Goal: Task Accomplishment & Management: Complete application form

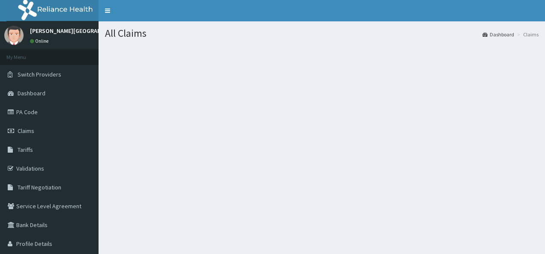
drag, startPoint x: 179, startPoint y: 157, endPoint x: 167, endPoint y: 158, distance: 12.1
click at [167, 158] on div "All Claims Dashboard Claims" at bounding box center [322, 148] width 446 height 254
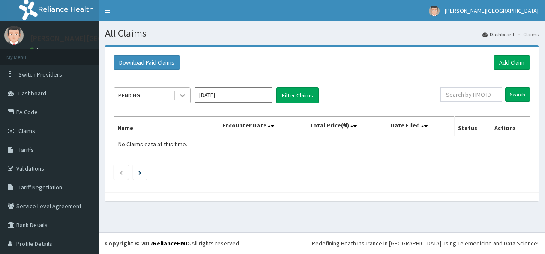
click at [185, 92] on icon at bounding box center [182, 95] width 9 height 9
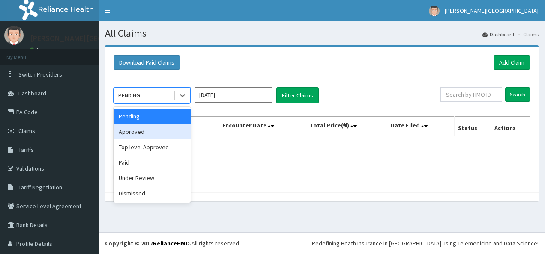
click at [159, 131] on div "Approved" at bounding box center [152, 131] width 77 height 15
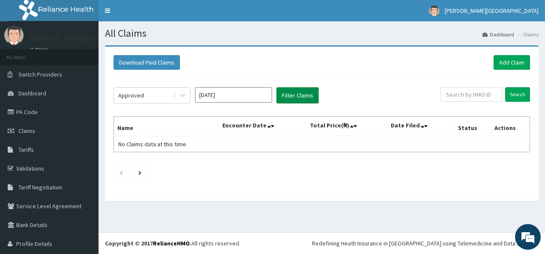
click at [297, 97] on button "Filter Claims" at bounding box center [297, 95] width 42 height 16
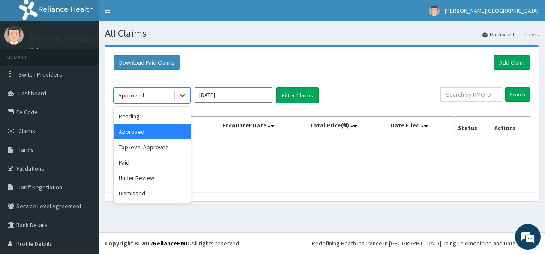
click at [185, 98] on icon at bounding box center [182, 95] width 9 height 9
click at [149, 113] on div "Pending" at bounding box center [152, 116] width 77 height 15
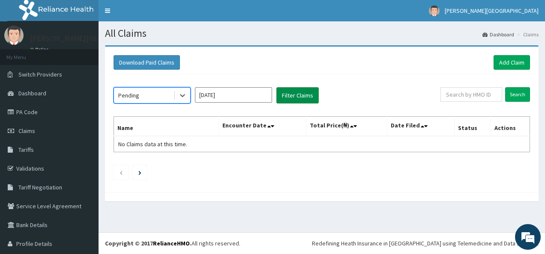
click at [298, 93] on button "Filter Claims" at bounding box center [297, 95] width 42 height 16
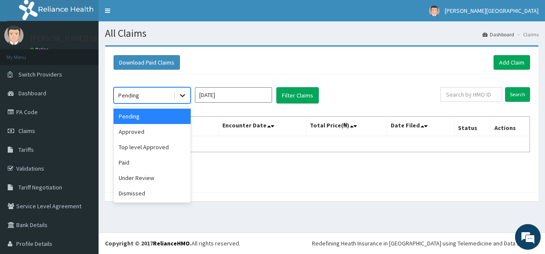
click at [185, 96] on icon at bounding box center [182, 95] width 9 height 9
click at [169, 167] on div "Paid" at bounding box center [152, 162] width 77 height 15
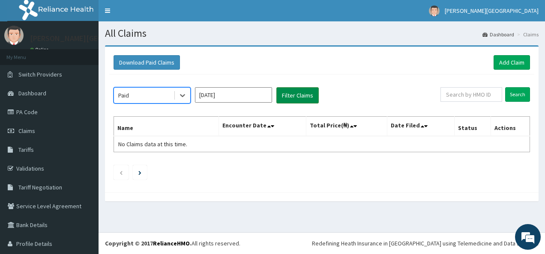
click at [294, 94] on button "Filter Claims" at bounding box center [297, 95] width 42 height 16
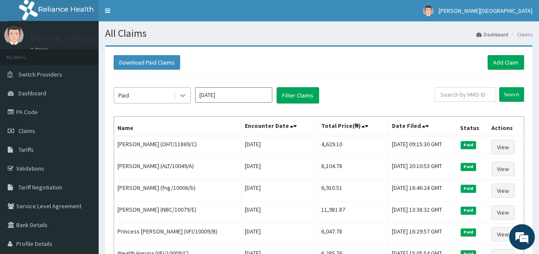
click at [181, 95] on icon at bounding box center [182, 96] width 5 height 3
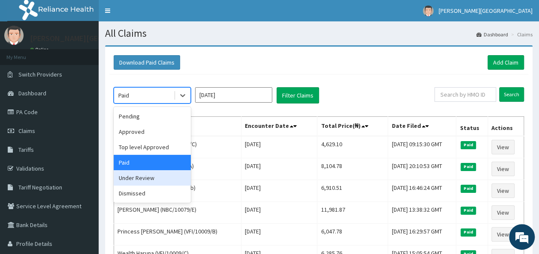
click at [149, 175] on div "Under Review" at bounding box center [152, 178] width 77 height 15
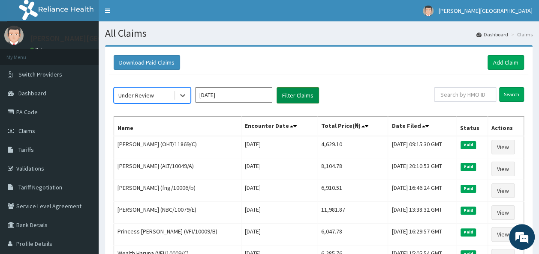
click at [288, 96] on button "Filter Claims" at bounding box center [297, 95] width 42 height 16
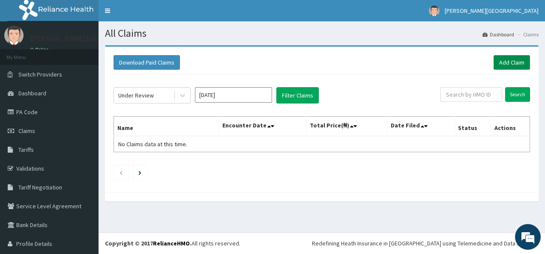
click at [507, 63] on link "Add Claim" at bounding box center [512, 62] width 36 height 15
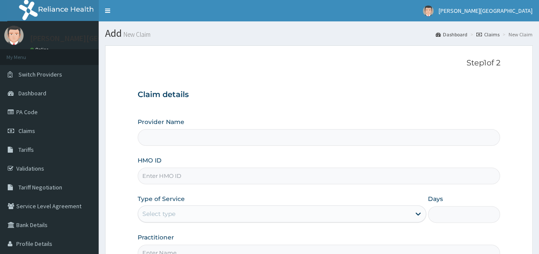
click at [353, 141] on input "Provider Name" at bounding box center [319, 137] width 362 height 17
click at [308, 154] on div "Provider Name HMO ID Type of Service Select type Days Practitioner" at bounding box center [319, 190] width 362 height 144
type input "[PERSON_NAME][GEOGRAPHIC_DATA]"
click at [312, 179] on input "HMO ID" at bounding box center [319, 176] width 362 height 17
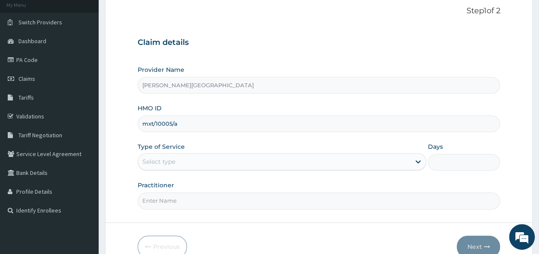
scroll to position [56, 0]
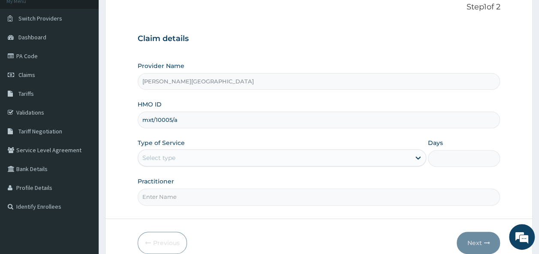
type input "mxt/10005/a"
click at [309, 146] on div "Type of Service Select type" at bounding box center [282, 153] width 288 height 28
click at [297, 156] on div "Select type" at bounding box center [274, 158] width 272 height 14
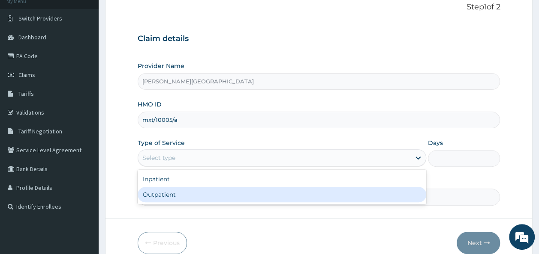
click at [238, 195] on div "Outpatient" at bounding box center [282, 194] width 288 height 15
type input "1"
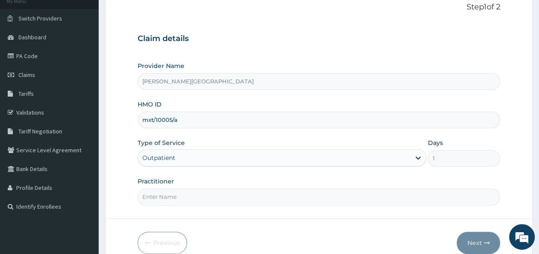
click at [350, 199] on input "Practitioner" at bounding box center [319, 197] width 362 height 17
click at [245, 198] on input "Dr. Oni" at bounding box center [319, 197] width 362 height 17
click at [174, 189] on input "Dr. Oni" at bounding box center [319, 197] width 362 height 17
click at [377, 199] on input "Dr. Oni" at bounding box center [319, 197] width 362 height 17
type input "[PERSON_NAME]"
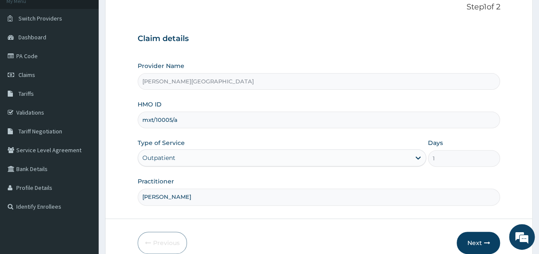
scroll to position [96, 0]
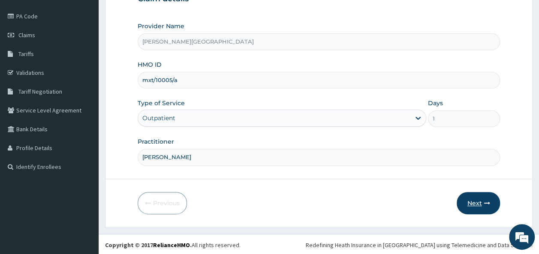
click at [479, 197] on button "Next" at bounding box center [477, 203] width 43 height 22
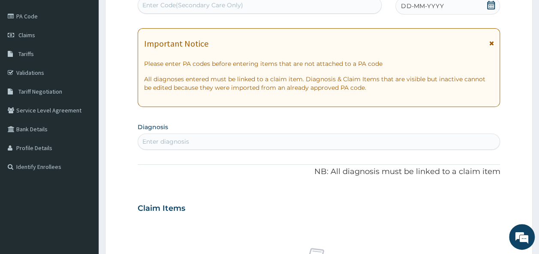
scroll to position [0, 0]
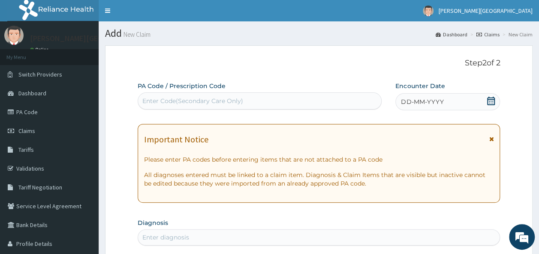
click at [490, 103] on icon at bounding box center [490, 101] width 9 height 9
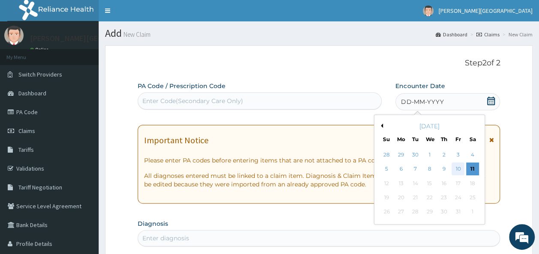
click at [458, 170] on div "10" at bounding box center [457, 169] width 13 height 13
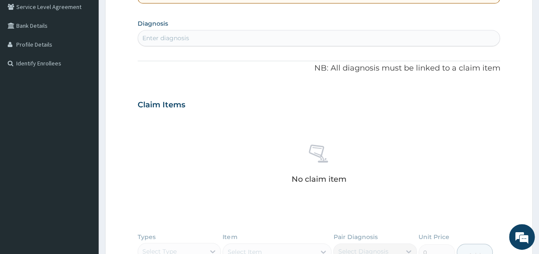
scroll to position [200, 0]
click at [280, 40] on div "Enter diagnosis" at bounding box center [319, 37] width 362 height 14
type input "p"
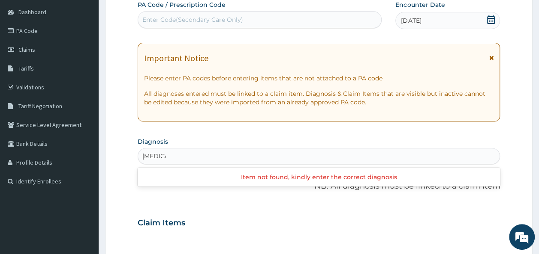
scroll to position [82, 0]
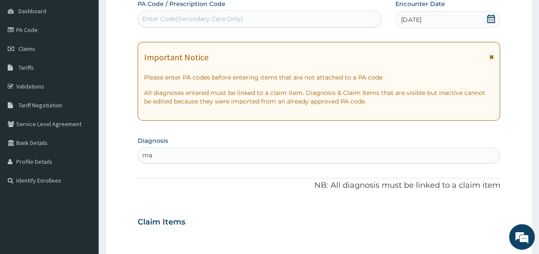
type input "m"
type input "upper"
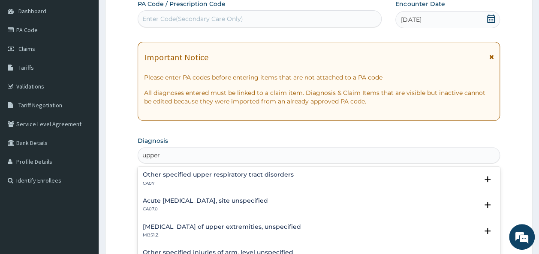
scroll to position [1, 0]
click at [256, 204] on div "Acute upper respiratory infection, site unspecified CA07.0" at bounding box center [205, 204] width 125 height 15
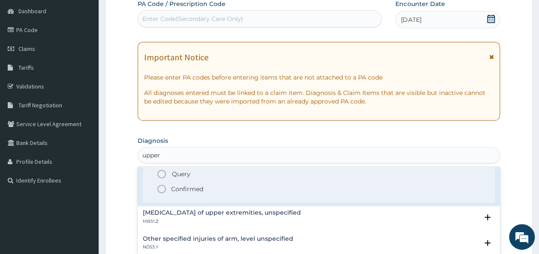
scroll to position [69, 0]
click at [184, 186] on p "Confirmed" at bounding box center [187, 188] width 32 height 9
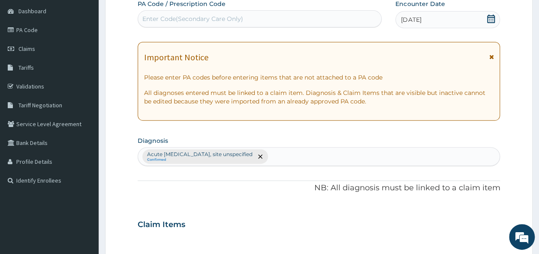
click at [314, 153] on div "Acute upper respiratory infection, site unspecified Confirmed" at bounding box center [319, 157] width 362 height 18
type input "b"
type input "malaria"
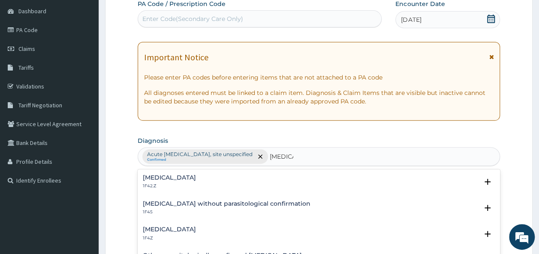
click at [196, 182] on div "Plasmodium malariae malaria without complication 1F42.Z" at bounding box center [169, 182] width 53 height 15
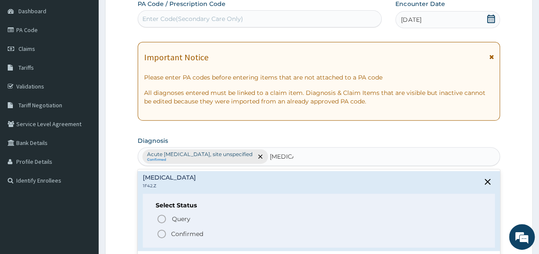
click at [191, 230] on p "Confirmed" at bounding box center [187, 234] width 32 height 9
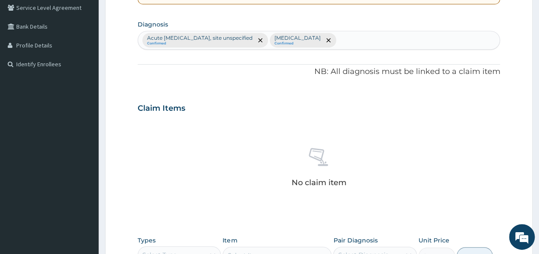
scroll to position [288, 0]
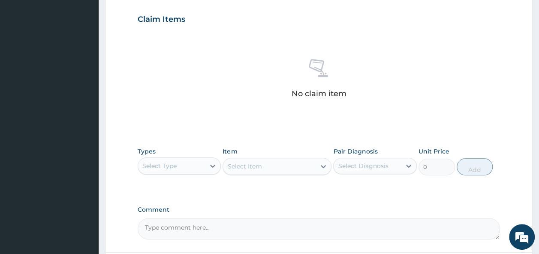
click at [199, 165] on div "Select Type" at bounding box center [171, 166] width 67 height 14
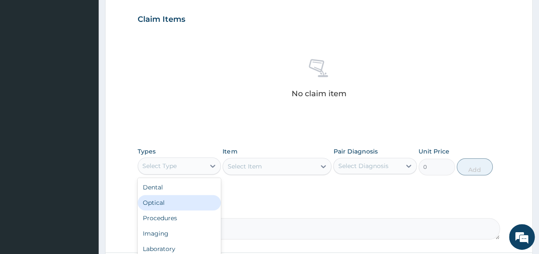
scroll to position [29, 0]
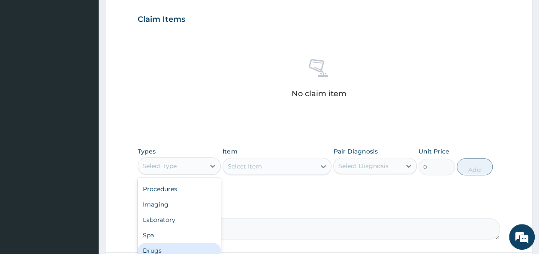
click at [159, 251] on div "Drugs" at bounding box center [180, 250] width 84 height 15
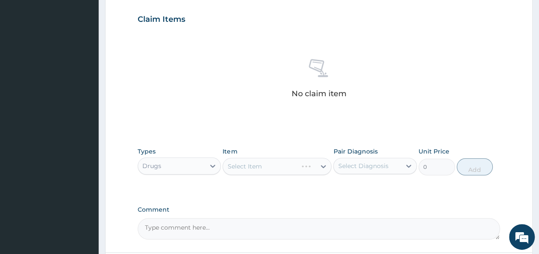
click at [274, 169] on div "Select Item" at bounding box center [276, 166] width 109 height 17
click at [323, 168] on div "Select Item" at bounding box center [276, 166] width 109 height 17
click at [323, 168] on icon at bounding box center [323, 166] width 9 height 9
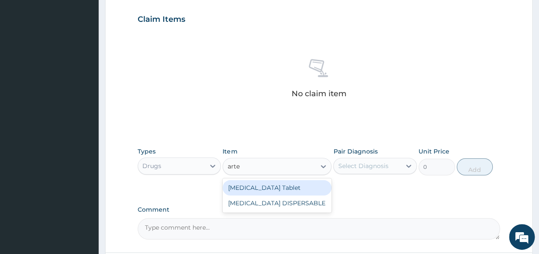
type input "art"
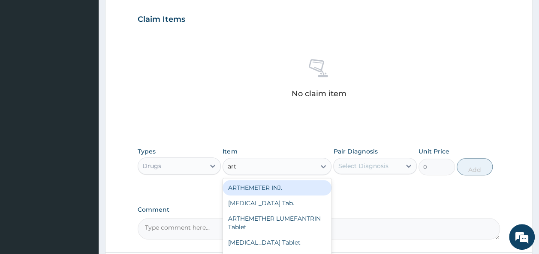
click at [274, 188] on div "ARTHEMETER INJ." at bounding box center [276, 187] width 109 height 15
type input "289"
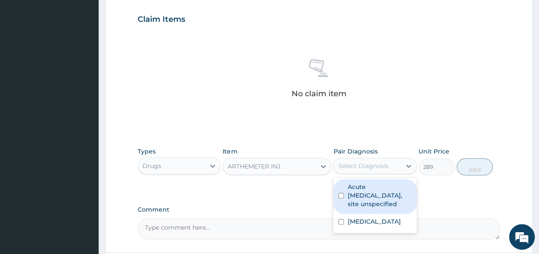
click at [356, 168] on div "Select Diagnosis" at bounding box center [363, 166] width 50 height 9
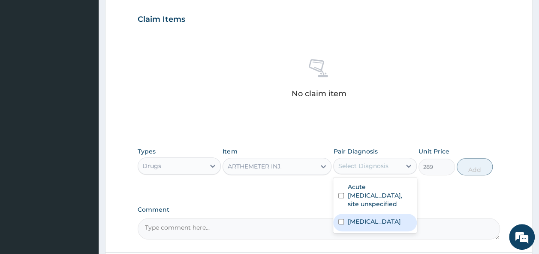
click at [369, 226] on label "Plasmodium malariae malaria without complication" at bounding box center [373, 222] width 53 height 9
checkbox input "true"
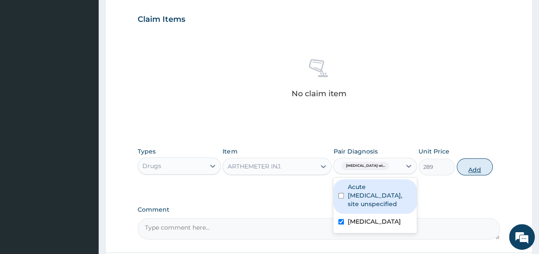
click at [469, 168] on button "Add" at bounding box center [474, 167] width 36 height 17
type input "0"
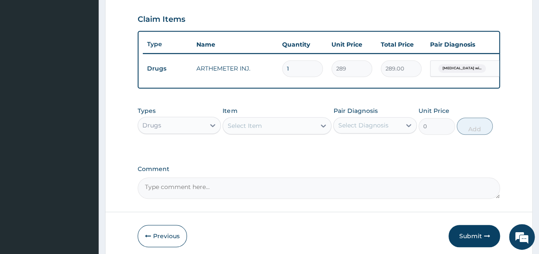
click at [315, 132] on div "Select Item" at bounding box center [269, 126] width 93 height 14
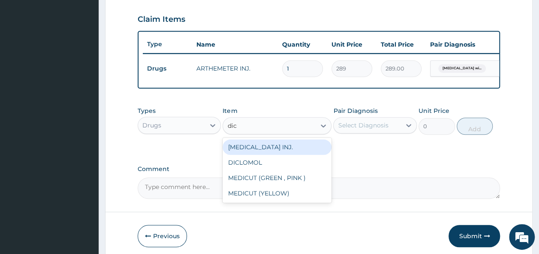
type input "diclo"
click at [300, 150] on div "DICLOFENAC INJ." at bounding box center [276, 147] width 109 height 15
type input "216.75"
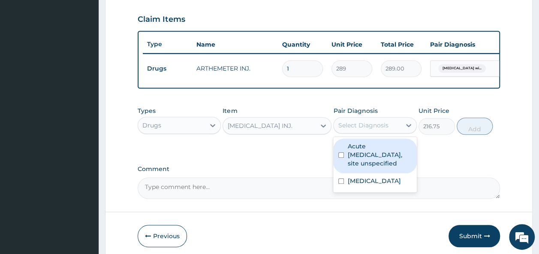
click at [392, 132] on div "Select Diagnosis" at bounding box center [366, 126] width 67 height 14
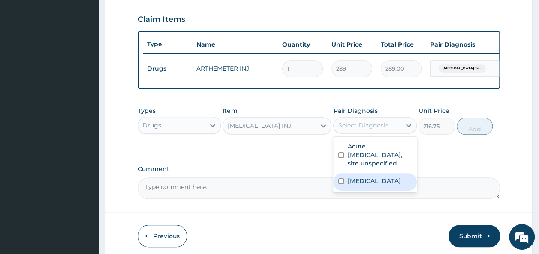
click at [366, 185] on label "Plasmodium malariae malaria without complication" at bounding box center [373, 181] width 53 height 9
checkbox input "true"
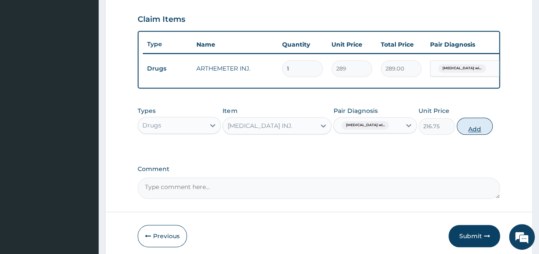
click at [476, 132] on button "Add" at bounding box center [474, 126] width 36 height 17
type input "0"
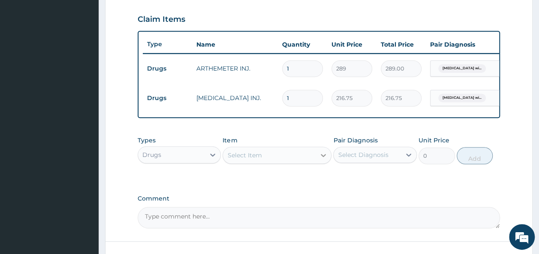
click at [317, 157] on div at bounding box center [322, 155] width 15 height 15
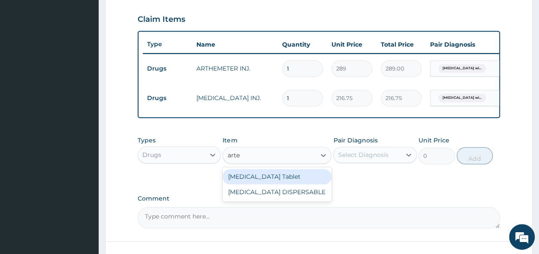
type input "art"
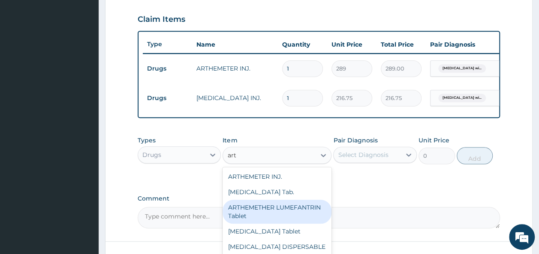
scroll to position [22, 0]
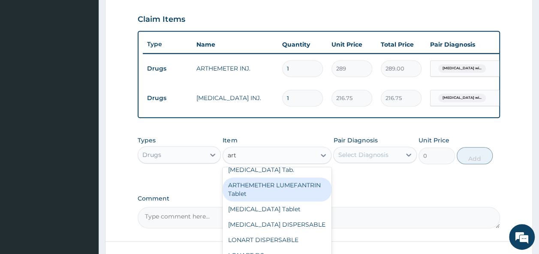
click at [273, 197] on div "ARTHEMETHER LUMEFANTRIN Tablet" at bounding box center [276, 190] width 109 height 24
type input "43.35"
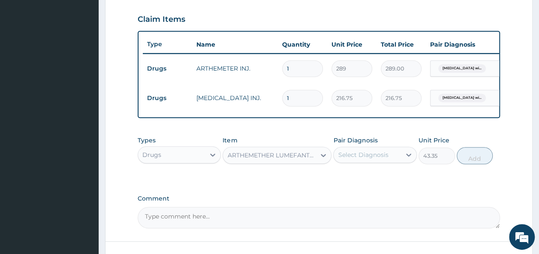
click at [397, 159] on div "Select Diagnosis" at bounding box center [366, 155] width 67 height 14
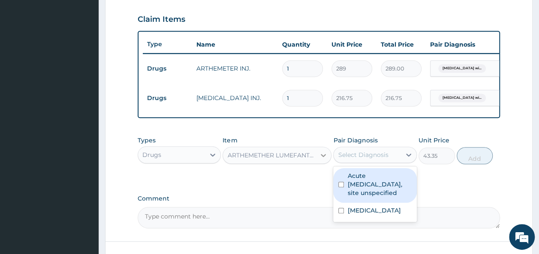
click at [320, 155] on div at bounding box center [322, 155] width 15 height 15
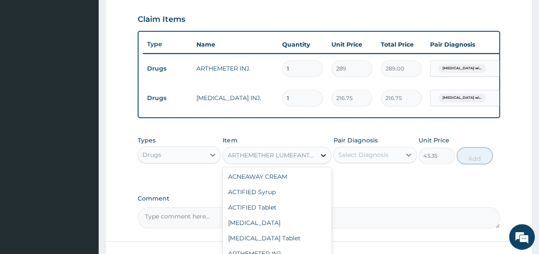
scroll to position [306, 0]
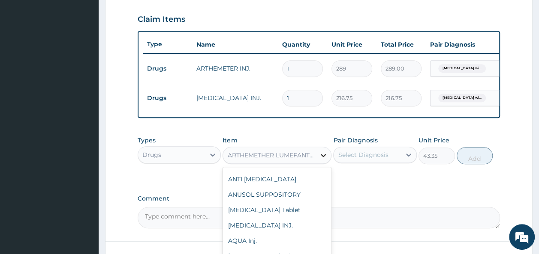
type input ";"
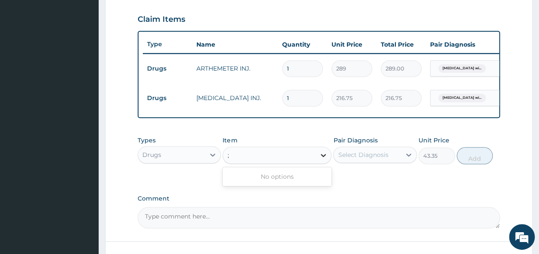
scroll to position [0, 0]
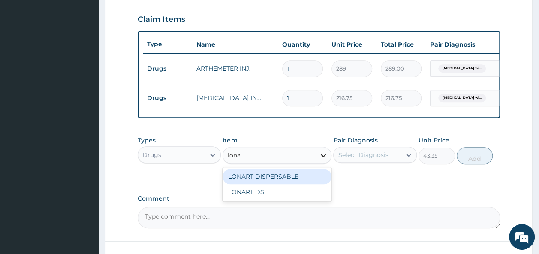
type input "lonart"
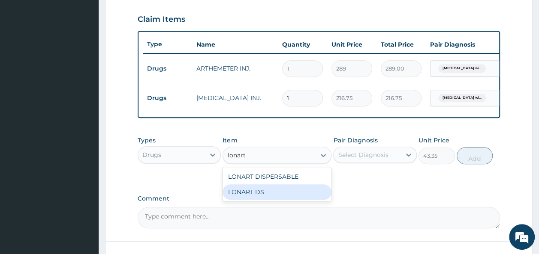
click at [302, 198] on div "LONART DS" at bounding box center [276, 192] width 109 height 15
type input "252.88"
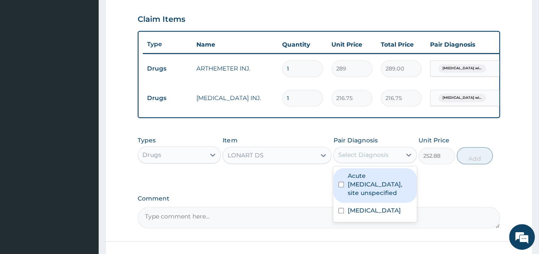
click at [351, 162] on div "Select Diagnosis" at bounding box center [366, 155] width 67 height 14
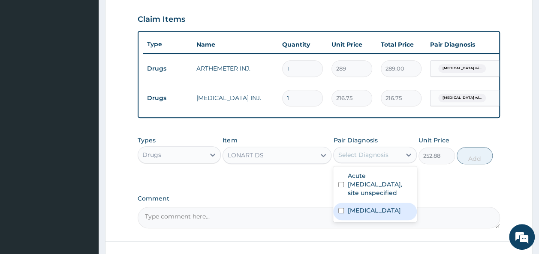
click at [367, 215] on label "Plasmodium malariae malaria without complication" at bounding box center [373, 210] width 53 height 9
checkbox input "true"
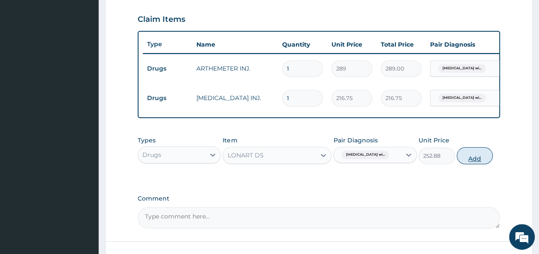
click at [467, 162] on button "Add" at bounding box center [474, 155] width 36 height 17
type input "0"
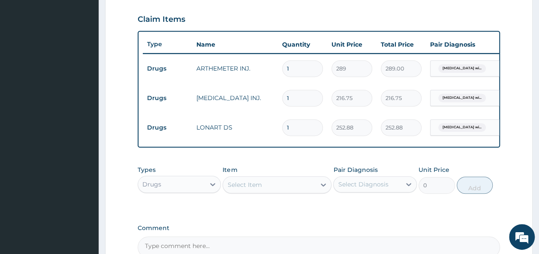
click at [266, 192] on div "Select Item" at bounding box center [269, 185] width 93 height 14
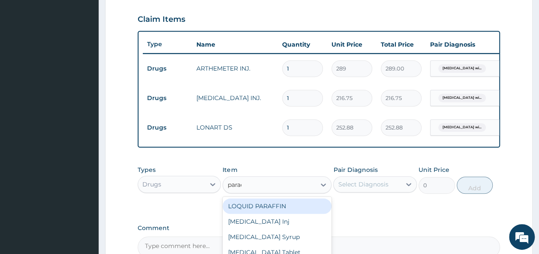
type input "parace"
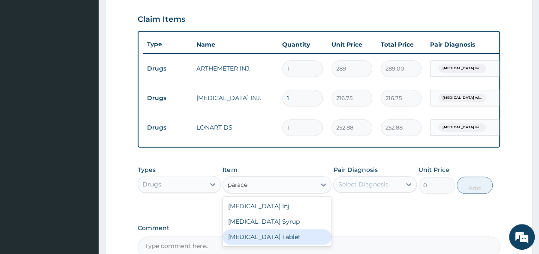
click at [271, 240] on div "PARACETAMOL Tablet" at bounding box center [276, 237] width 109 height 15
type input "38.25"
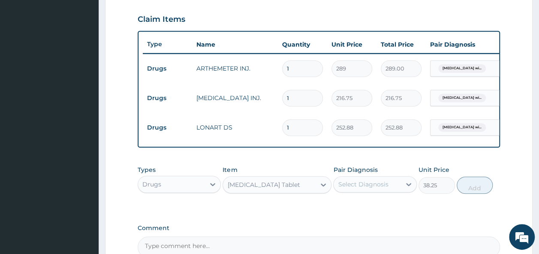
click at [388, 191] on div "Select Diagnosis" at bounding box center [366, 185] width 67 height 14
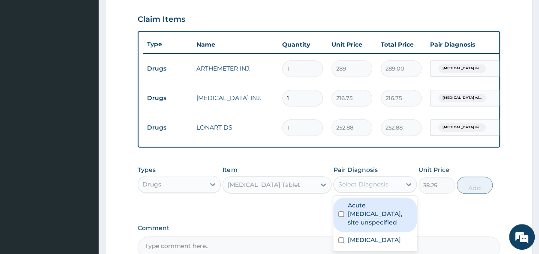
click at [372, 233] on div "Acute upper respiratory infection, site unspecified" at bounding box center [375, 215] width 84 height 35
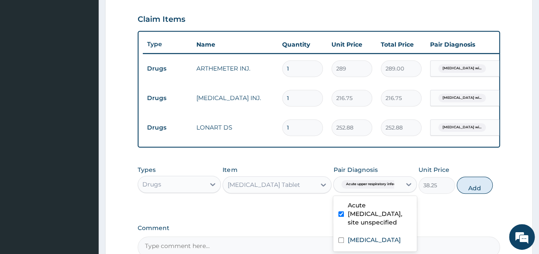
click at [376, 220] on label "Acute upper respiratory infection, site unspecified" at bounding box center [379, 214] width 64 height 26
checkbox input "false"
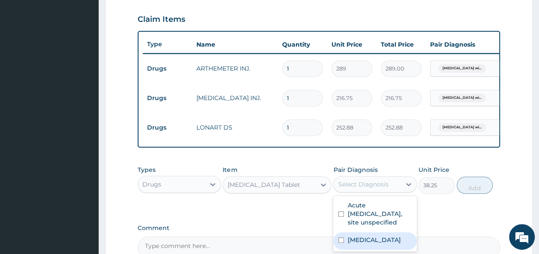
click at [374, 239] on div "Plasmodium malariae malaria without complication" at bounding box center [375, 242] width 84 height 18
checkbox input "true"
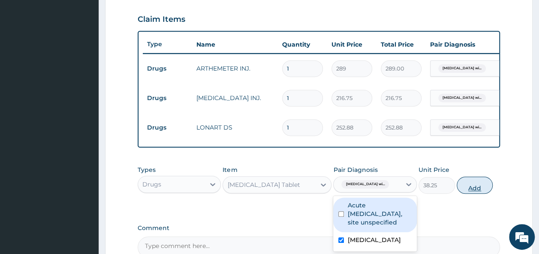
click at [476, 191] on button "Add" at bounding box center [474, 185] width 36 height 17
type input "0"
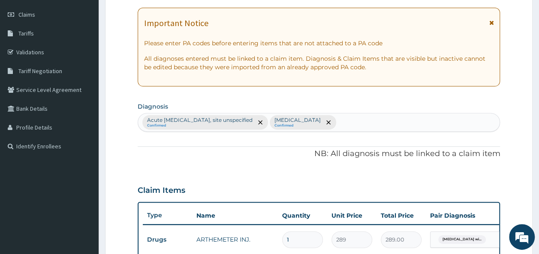
scroll to position [108, 0]
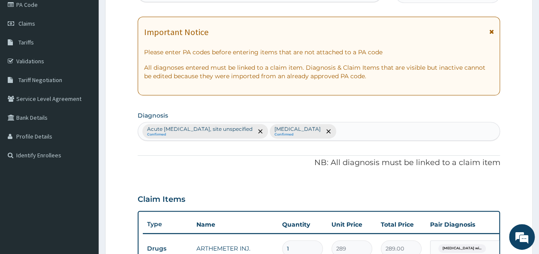
click at [461, 136] on div "Acute upper respiratory infection, site unspecified Confirmed Plasmodium malari…" at bounding box center [319, 132] width 362 height 18
type input "s"
type input "a"
type input "s"
type input "enter"
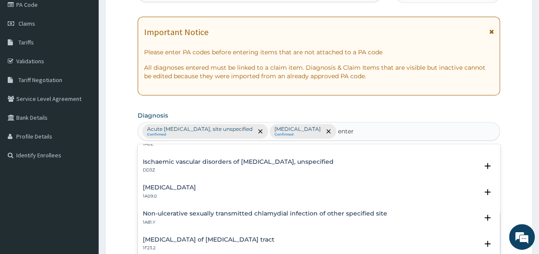
scroll to position [95, 0]
click at [245, 190] on div "Salmonella enteritis 1A09.0" at bounding box center [319, 191] width 352 height 15
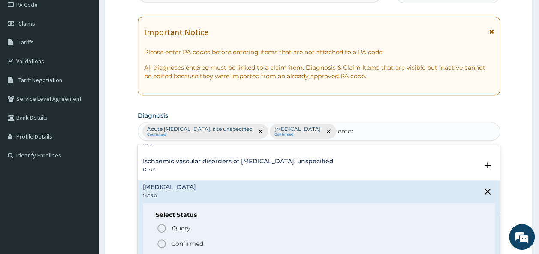
click at [199, 241] on p "Confirmed" at bounding box center [187, 244] width 32 height 9
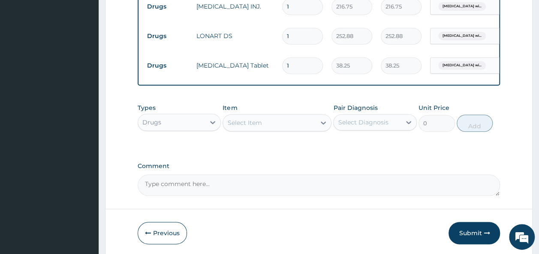
scroll to position [380, 0]
click at [305, 129] on div "Item Select Item" at bounding box center [276, 117] width 109 height 28
click at [301, 129] on div "Select Item" at bounding box center [269, 123] width 93 height 14
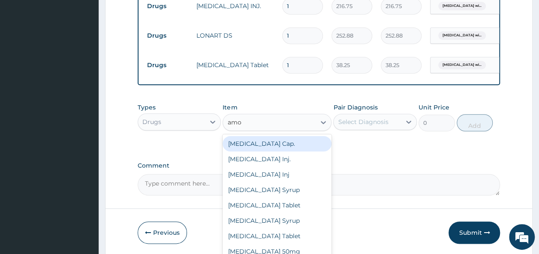
type input "amox"
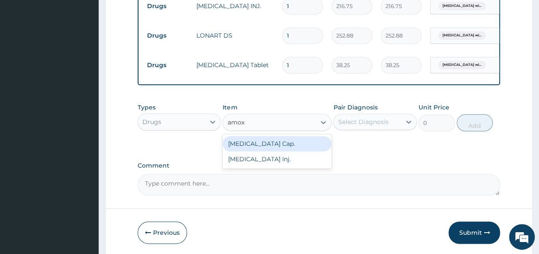
click at [269, 152] on div "AMOXIL Cap." at bounding box center [276, 143] width 109 height 15
type input "57.8"
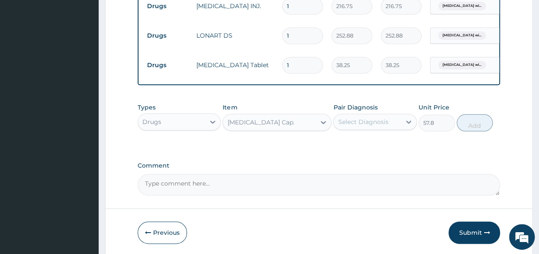
click at [381, 126] on div "Select Diagnosis" at bounding box center [363, 122] width 50 height 9
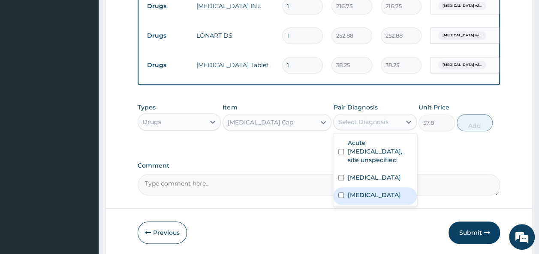
click at [383, 200] on label "[MEDICAL_DATA]" at bounding box center [373, 195] width 53 height 9
checkbox input "true"
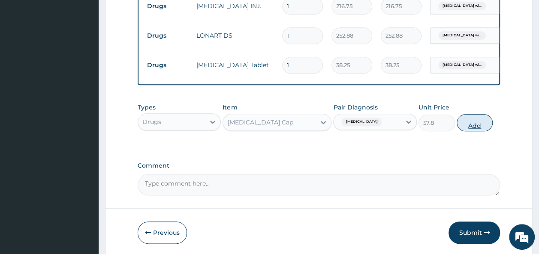
click at [480, 132] on button "Add" at bounding box center [474, 122] width 36 height 17
type input "0"
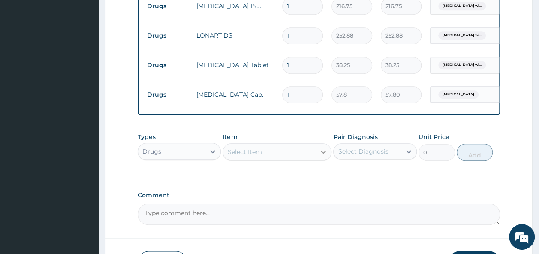
click at [321, 156] on icon at bounding box center [323, 152] width 9 height 9
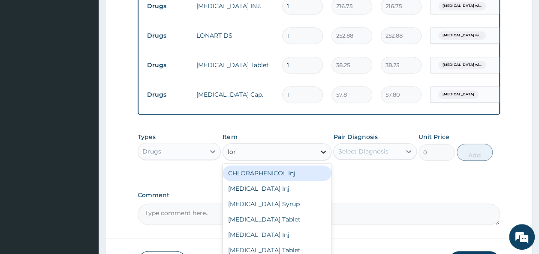
type input "lora"
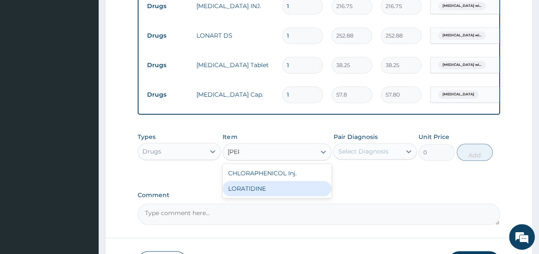
click at [266, 197] on div "LORATIDINE" at bounding box center [276, 188] width 109 height 15
type input "18.06"
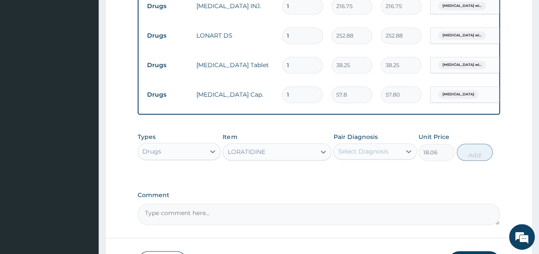
click at [362, 159] on div "Select Diagnosis" at bounding box center [366, 152] width 67 height 14
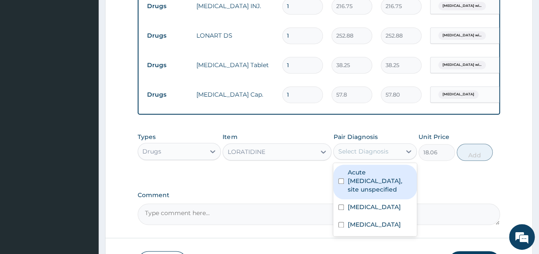
click at [367, 194] on label "Acute upper respiratory infection, site unspecified" at bounding box center [379, 181] width 64 height 26
checkbox input "true"
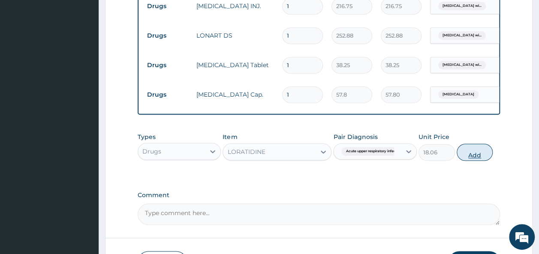
click at [482, 161] on button "Add" at bounding box center [474, 152] width 36 height 17
type input "0"
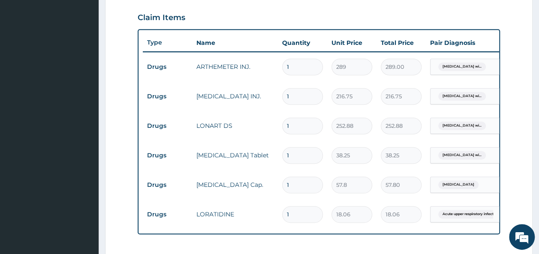
scroll to position [290, 0]
click at [296, 134] on input "1" at bounding box center [302, 125] width 41 height 17
type input "16"
type input "4046.08"
type input "16"
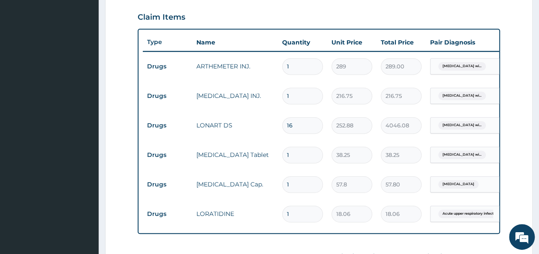
click at [293, 164] on input "1" at bounding box center [302, 155] width 41 height 17
type input "18"
type input "688.50"
type input "18"
click at [297, 134] on input "16" at bounding box center [302, 125] width 41 height 17
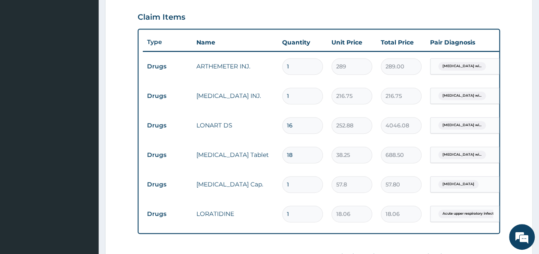
type input "1"
type input "252.88"
type input "0.00"
type input "6"
type input "1517.28"
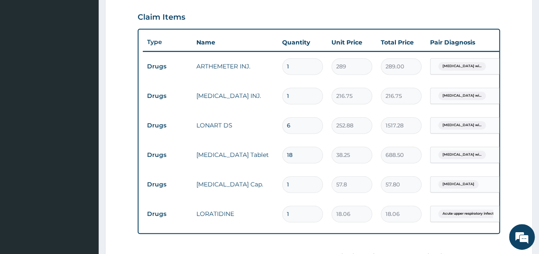
type input "5"
type input "1264.40"
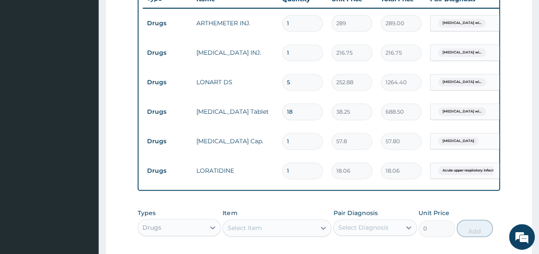
type input "5"
click at [298, 150] on input "1" at bounding box center [302, 141] width 41 height 17
type input "15"
type input "867.00"
type input "14"
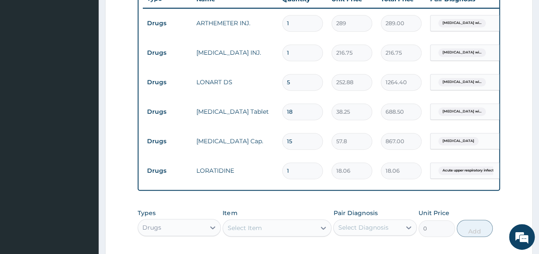
type input "809.20"
type input "13"
type input "751.40"
type input "11"
type input "635.80"
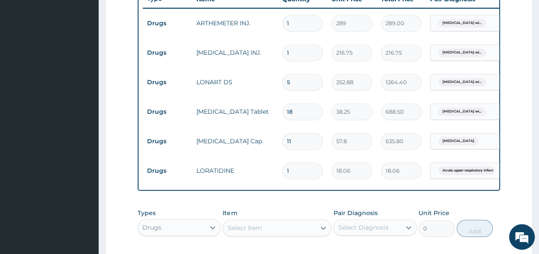
scroll to position [0, 5]
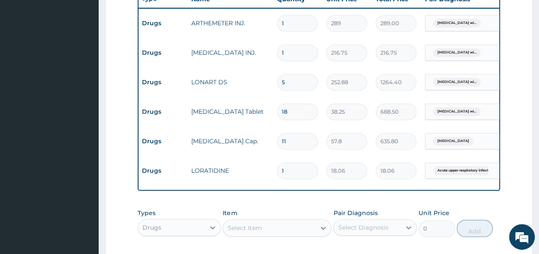
type input "1"
type input "57.80"
type input "15"
type input "867.00"
type input "15"
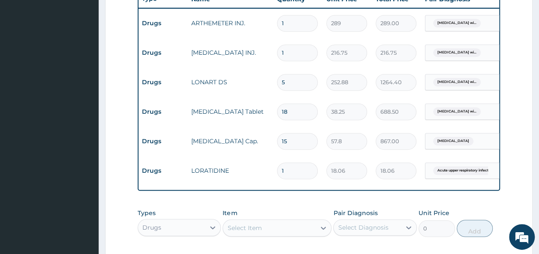
click at [289, 180] on input "1" at bounding box center [297, 171] width 41 height 17
type input "0.00"
type input "5"
type input "90.30"
type input "3"
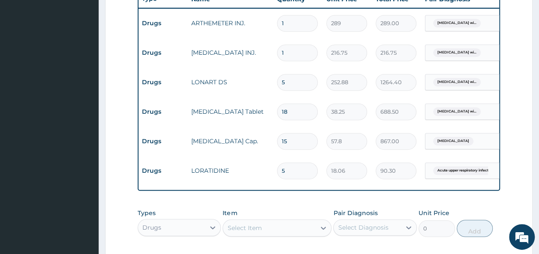
type input "54.18"
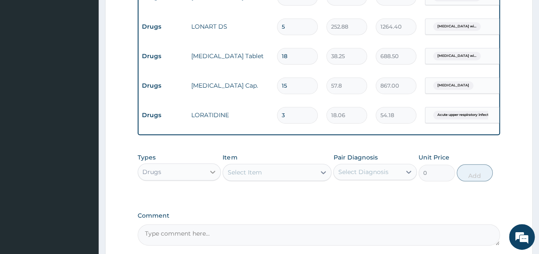
type input "3"
click at [207, 180] on div at bounding box center [212, 172] width 15 height 15
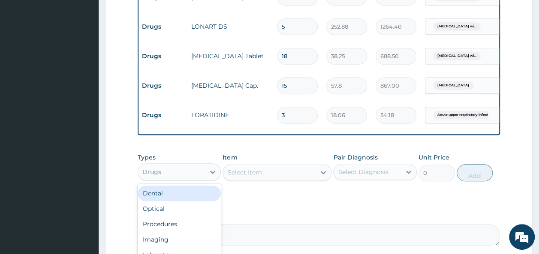
scroll to position [29, 0]
click at [177, 203] on div "Procedures" at bounding box center [180, 195] width 84 height 15
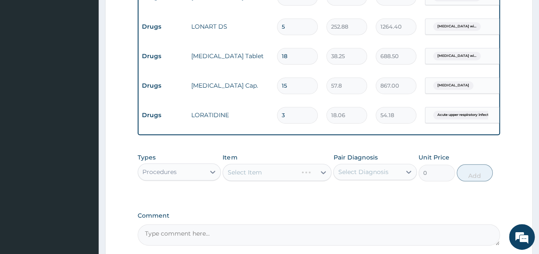
click at [275, 181] on div "Select Item" at bounding box center [276, 172] width 109 height 17
click at [305, 181] on div "Select Item" at bounding box center [276, 172] width 109 height 17
click at [325, 181] on div "Select Item" at bounding box center [276, 172] width 109 height 17
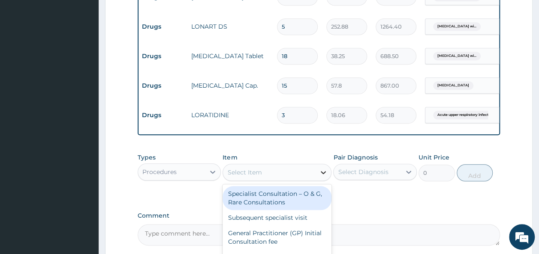
click at [323, 177] on icon at bounding box center [323, 172] width 9 height 9
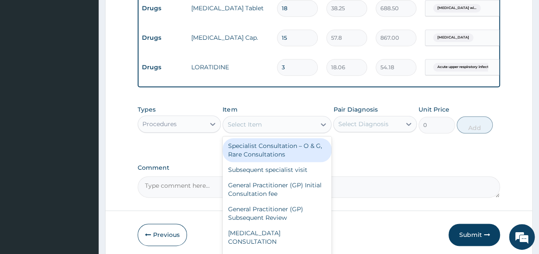
scroll to position [450, 0]
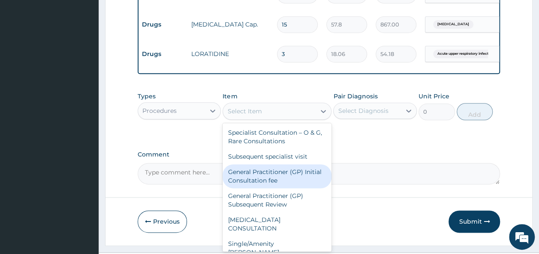
click at [281, 188] on div "General Practitioner (GP) Initial Consultation fee" at bounding box center [276, 177] width 109 height 24
type input "2975"
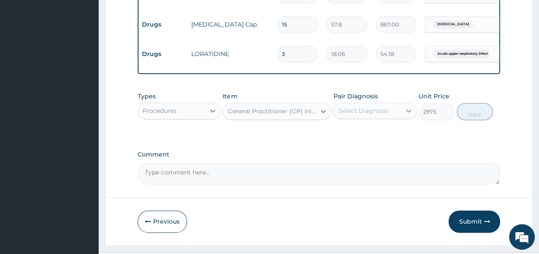
click at [410, 113] on icon at bounding box center [408, 111] width 5 height 3
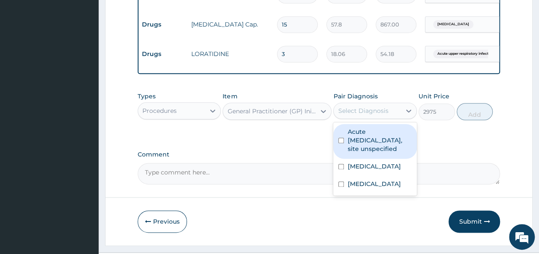
click at [386, 153] on label "Acute upper respiratory infection, site unspecified" at bounding box center [379, 141] width 64 height 26
checkbox input "true"
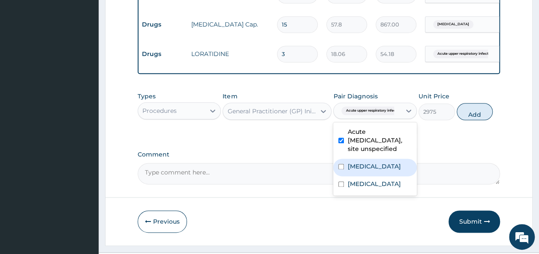
click at [374, 171] on label "Plasmodium malariae malaria without complication" at bounding box center [373, 166] width 53 height 9
checkbox input "true"
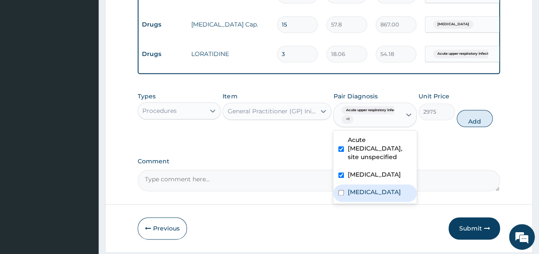
click at [369, 197] on label "Salmonella enteritis" at bounding box center [373, 192] width 53 height 9
checkbox input "true"
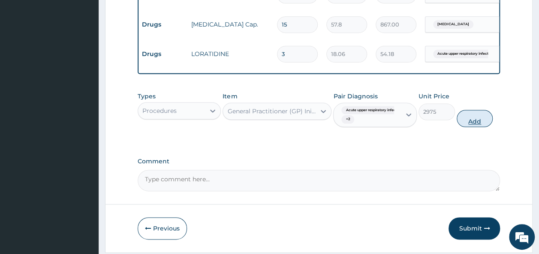
click at [467, 127] on button "Add" at bounding box center [474, 118] width 36 height 17
type input "0"
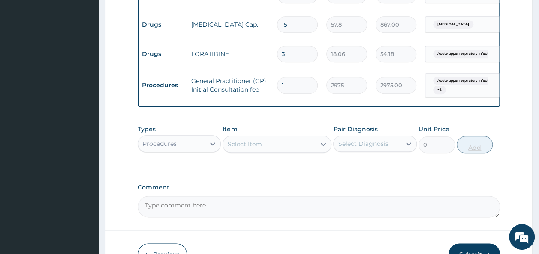
scroll to position [525, 0]
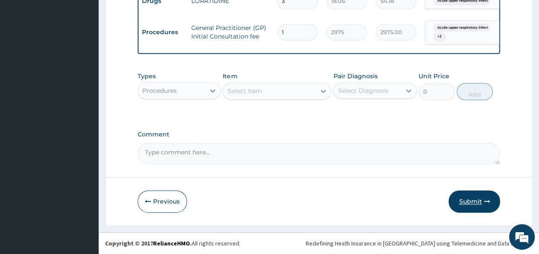
click at [476, 198] on button "Submit" at bounding box center [473, 202] width 51 height 22
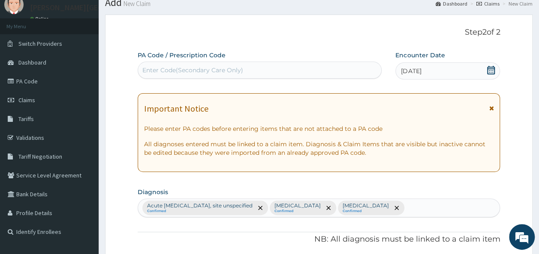
scroll to position [0, 0]
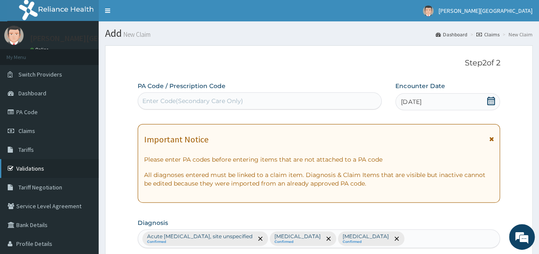
click at [24, 168] on link "Validations" at bounding box center [49, 168] width 99 height 19
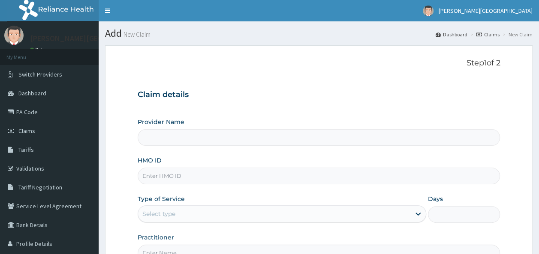
click at [260, 179] on input "HMO ID" at bounding box center [319, 176] width 362 height 17
type input "mtx"
type input "[PERSON_NAME][GEOGRAPHIC_DATA]"
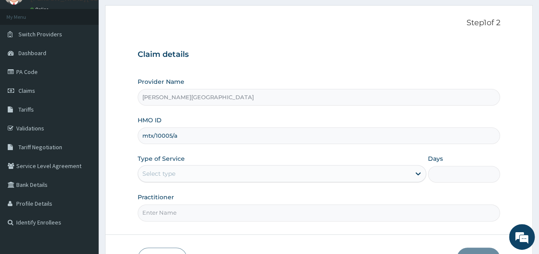
type input "mtx/10005/a"
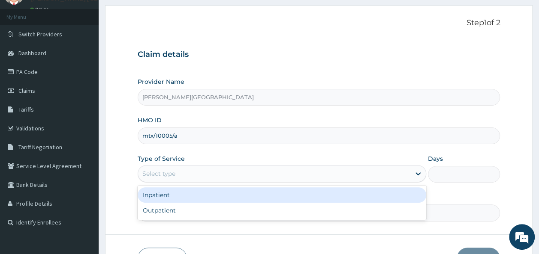
click at [370, 175] on div "Select type" at bounding box center [274, 174] width 272 height 14
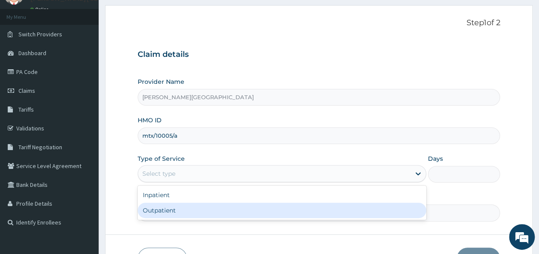
click at [262, 215] on div "Outpatient" at bounding box center [282, 210] width 288 height 15
type input "1"
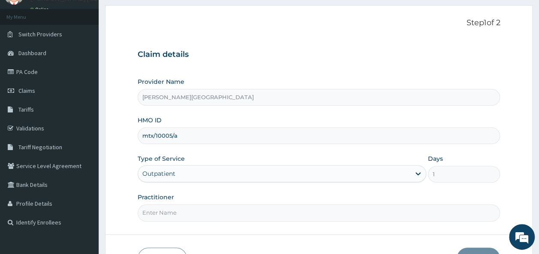
scroll to position [96, 0]
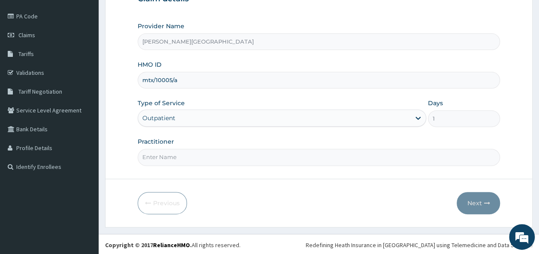
click at [307, 160] on input "Practitioner" at bounding box center [319, 157] width 362 height 17
type input "[PERSON_NAME]"
click at [482, 200] on button "Next" at bounding box center [477, 203] width 43 height 22
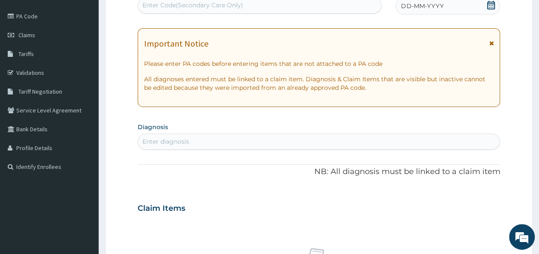
click at [327, 139] on div "Enter diagnosis" at bounding box center [319, 142] width 362 height 14
type input "p"
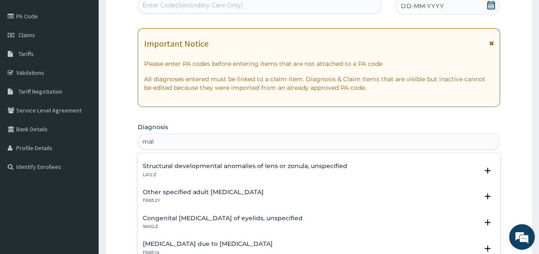
scroll to position [989, 0]
type input "malaria"
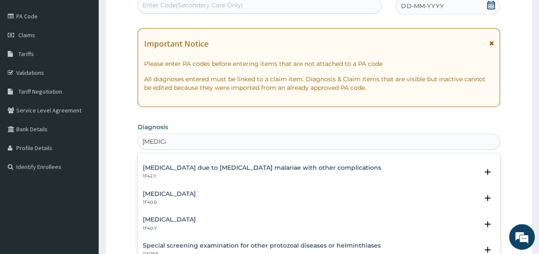
scroll to position [253, 0]
click at [281, 172] on div "Malaria due to Plasmodium malariae with other complications 1F42.Y" at bounding box center [262, 172] width 238 height 15
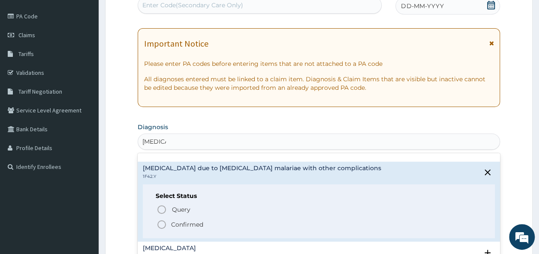
click at [189, 224] on p "Confirmed" at bounding box center [187, 225] width 32 height 9
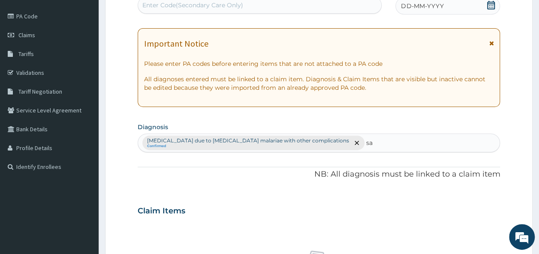
type input "s"
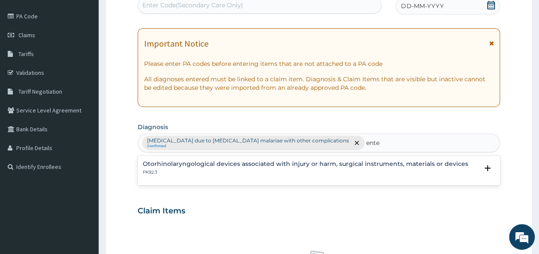
type input "enter"
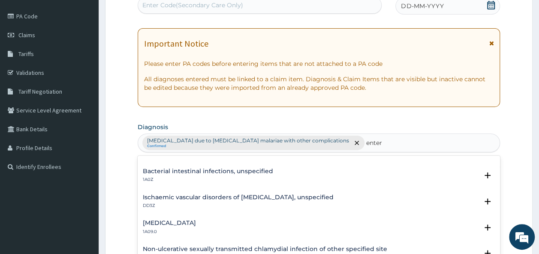
scroll to position [71, 0]
click at [180, 222] on h4 "Salmonella enteritis" at bounding box center [169, 223] width 53 height 6
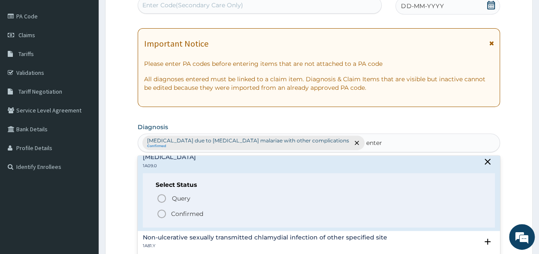
scroll to position [137, 0]
click at [197, 212] on p "Confirmed" at bounding box center [187, 213] width 32 height 9
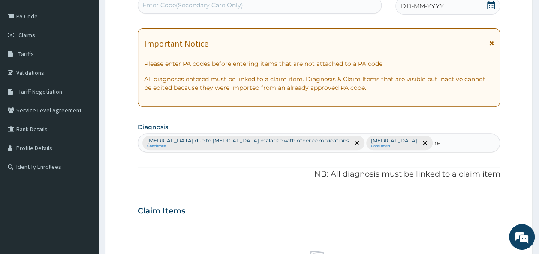
type input "r"
type input "upper"
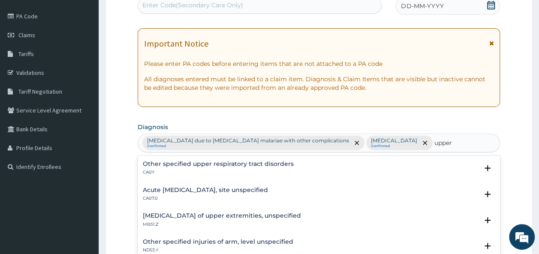
click at [296, 191] on div "Acute upper respiratory infection, site unspecified CA07.0" at bounding box center [319, 194] width 352 height 15
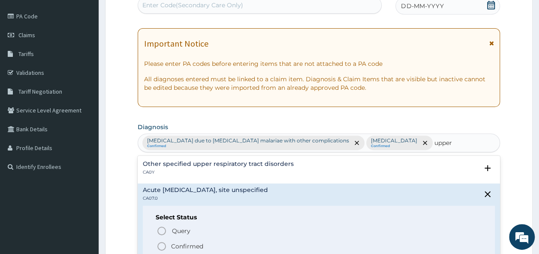
click at [199, 245] on p "Confirmed" at bounding box center [187, 246] width 32 height 9
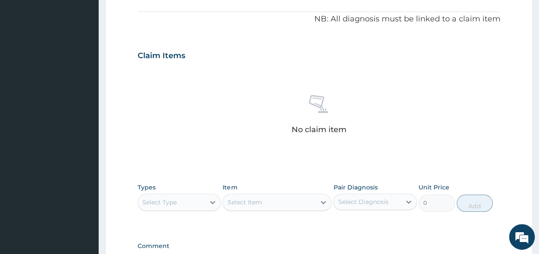
scroll to position [272, 0]
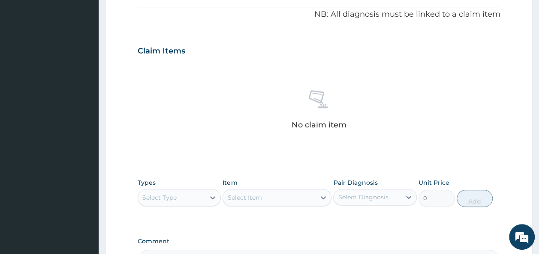
click at [202, 196] on div "Select Type" at bounding box center [171, 198] width 67 height 14
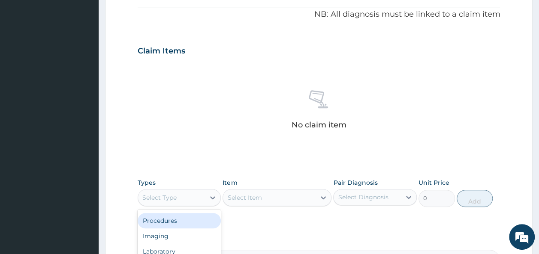
click at [166, 224] on div "Procedures" at bounding box center [180, 220] width 84 height 15
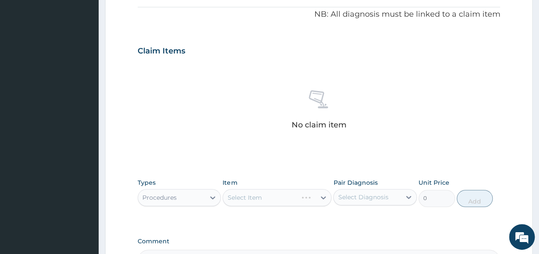
click at [268, 198] on div "Select Item" at bounding box center [276, 197] width 109 height 17
click at [324, 197] on icon at bounding box center [322, 198] width 5 height 3
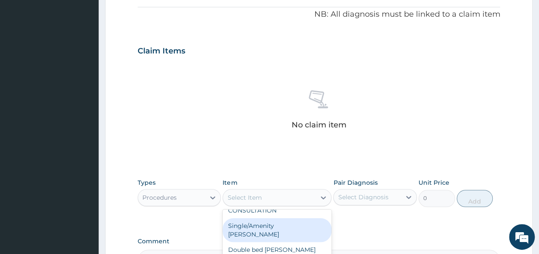
scroll to position [40, 0]
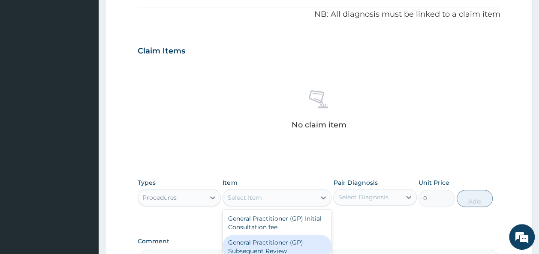
click at [280, 235] on div "General Practitioner (GP) Subsequent Review" at bounding box center [276, 247] width 109 height 24
type input "1700"
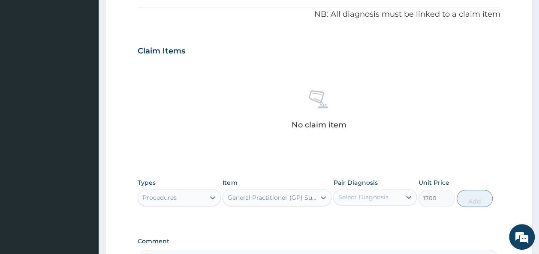
click at [281, 232] on div "PA Code / Prescription Code Enter Code(Secondary Care Only) Encounter Date DD-M…" at bounding box center [319, 40] width 362 height 462
click at [392, 188] on div "Pair Diagnosis Select Diagnosis" at bounding box center [375, 193] width 84 height 28
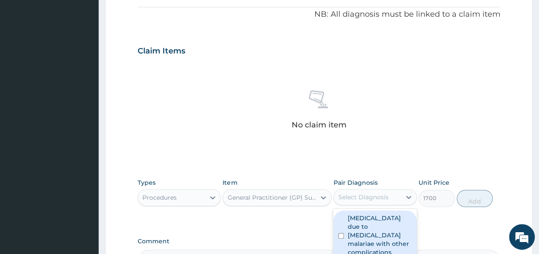
click at [388, 197] on div "Select Diagnosis" at bounding box center [366, 198] width 67 height 14
click at [370, 230] on label "[MEDICAL_DATA] due to [MEDICAL_DATA] malariae with other complications" at bounding box center [379, 235] width 64 height 43
checkbox input "true"
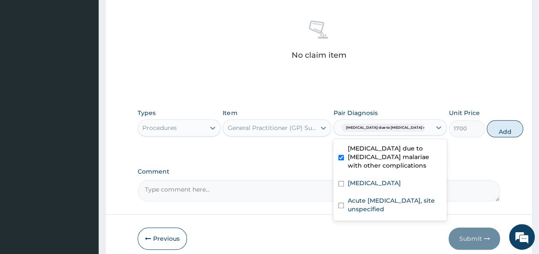
scroll to position [343, 0]
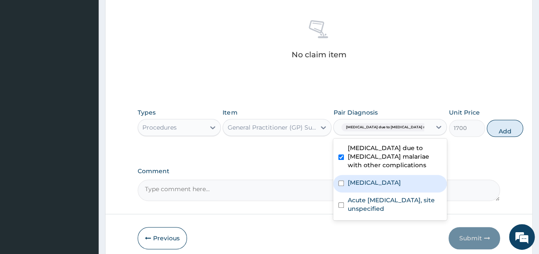
click at [372, 187] on label "[MEDICAL_DATA]" at bounding box center [373, 183] width 53 height 9
checkbox input "true"
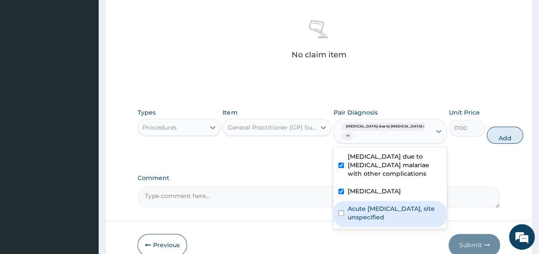
click at [376, 222] on label "Acute upper respiratory infection, site unspecified" at bounding box center [394, 213] width 94 height 17
checkbox input "true"
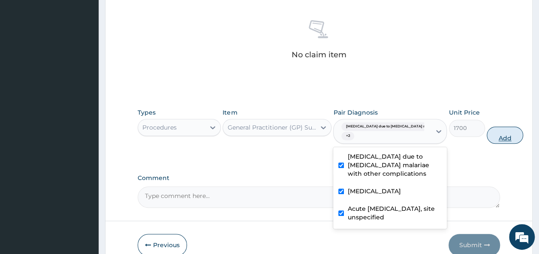
click at [486, 138] on button "Add" at bounding box center [504, 135] width 36 height 17
type input "0"
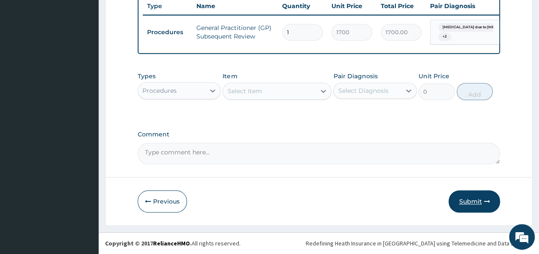
click at [467, 207] on button "Submit" at bounding box center [473, 202] width 51 height 22
click at [464, 207] on button "Submit" at bounding box center [473, 202] width 51 height 22
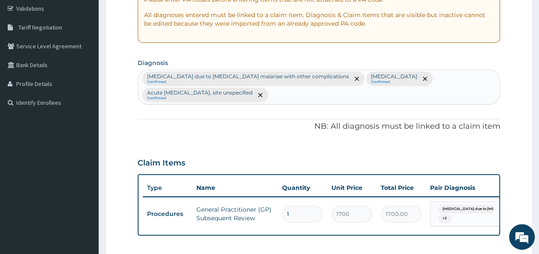
scroll to position [347, 0]
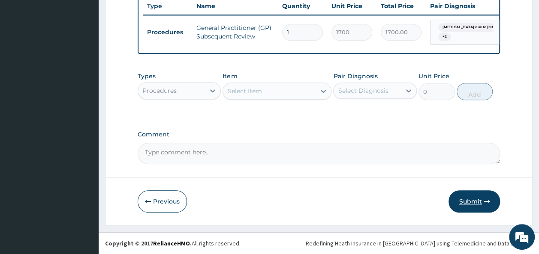
click at [469, 197] on button "Submit" at bounding box center [473, 202] width 51 height 22
click at [215, 94] on icon at bounding box center [212, 91] width 9 height 9
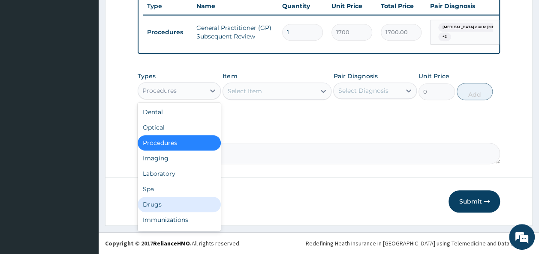
click at [176, 202] on div "Drugs" at bounding box center [180, 204] width 84 height 15
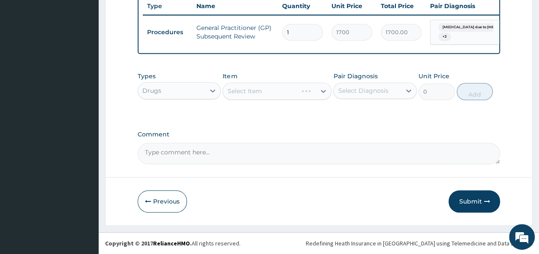
click at [317, 92] on div "Select Item" at bounding box center [276, 91] width 109 height 17
click at [332, 89] on div "Types Drugs Item Select Item Pair Diagnosis Select Diagnosis Unit Price 0 Add" at bounding box center [319, 86] width 362 height 37
click at [319, 93] on icon at bounding box center [323, 91] width 9 height 9
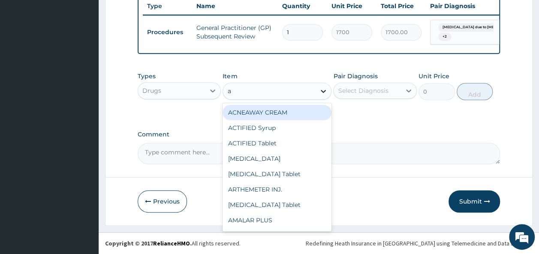
type input "art"
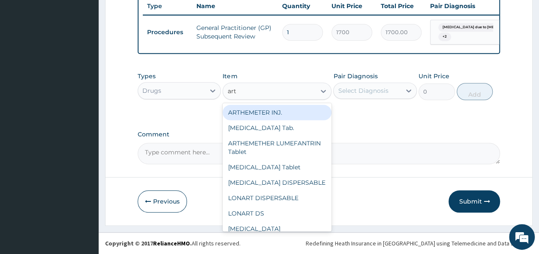
click at [283, 111] on div "ARTHEMETER INJ." at bounding box center [276, 112] width 109 height 15
type input "289"
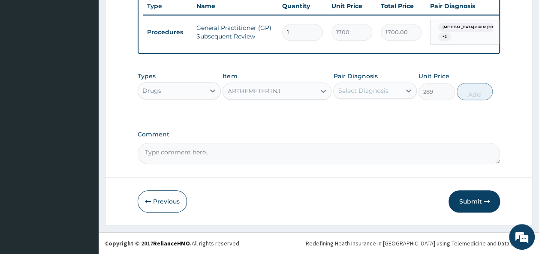
click at [359, 91] on div "Select Diagnosis" at bounding box center [363, 91] width 50 height 9
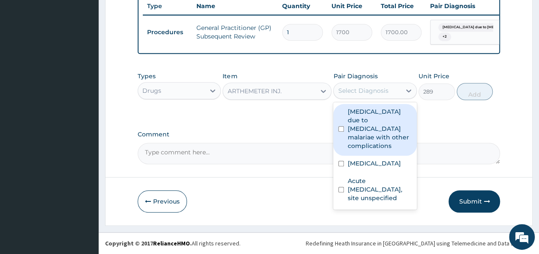
click at [363, 125] on label "Malaria due to Plasmodium malariae with other complications" at bounding box center [379, 129] width 64 height 43
checkbox input "true"
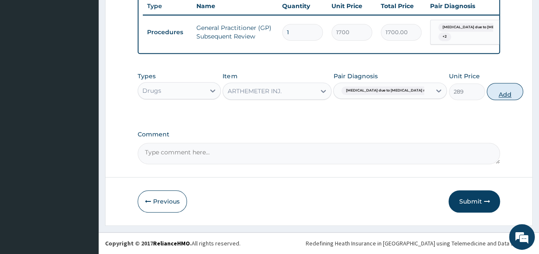
click at [486, 89] on button "Add" at bounding box center [504, 91] width 36 height 17
type input "0"
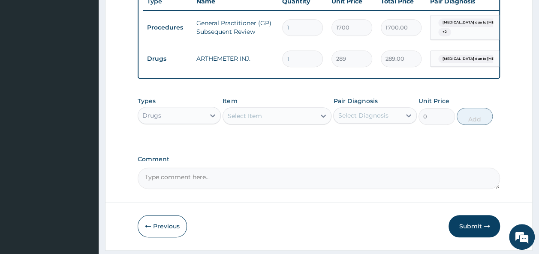
click at [315, 121] on div "Select Item" at bounding box center [269, 116] width 93 height 14
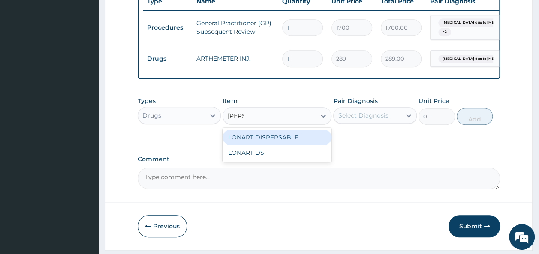
type input "lonar"
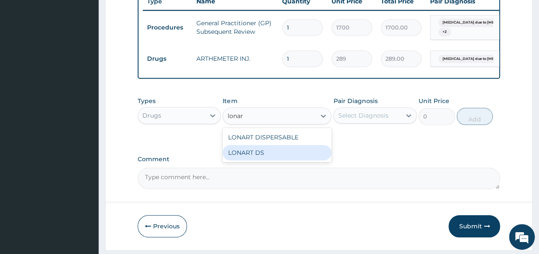
click at [263, 158] on div "LONART DS" at bounding box center [276, 152] width 109 height 15
type input "252.88"
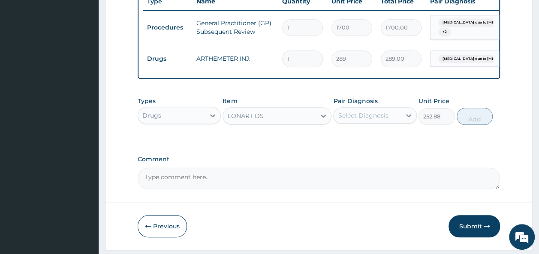
click at [386, 117] on div "Select Diagnosis" at bounding box center [363, 115] width 50 height 9
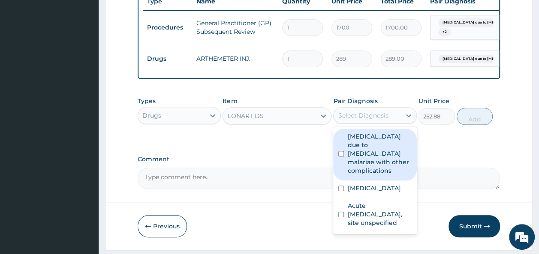
click at [372, 146] on label "Malaria due to Plasmodium malariae with other complications" at bounding box center [379, 153] width 64 height 43
checkbox input "true"
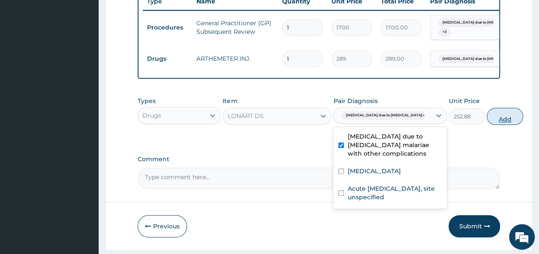
click at [486, 120] on button "Add" at bounding box center [504, 116] width 36 height 17
type input "0"
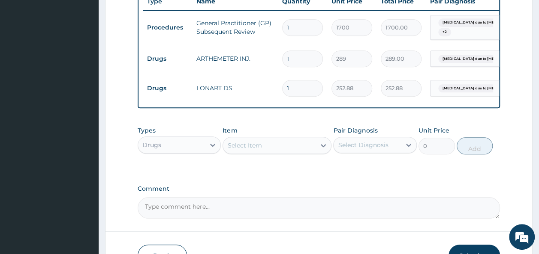
click at [307, 61] on input "1" at bounding box center [302, 59] width 41 height 17
type input "0.00"
type input "2"
type input "578.00"
type input "2"
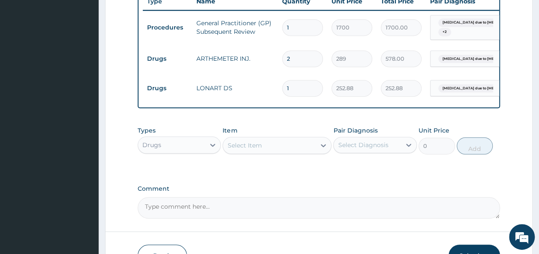
click at [294, 84] on input "1" at bounding box center [302, 88] width 41 height 17
type input "0.00"
type input "6"
type input "1517.28"
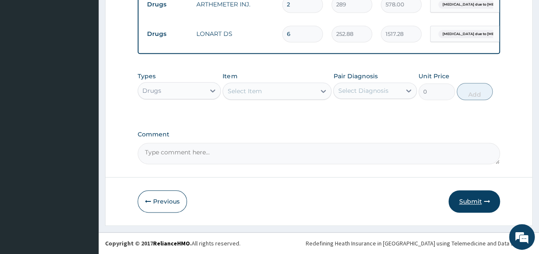
type input "6"
click at [462, 200] on button "Submit" at bounding box center [473, 202] width 51 height 22
click at [479, 203] on button "Submit" at bounding box center [473, 202] width 51 height 22
click at [465, 206] on button "Submit" at bounding box center [473, 202] width 51 height 22
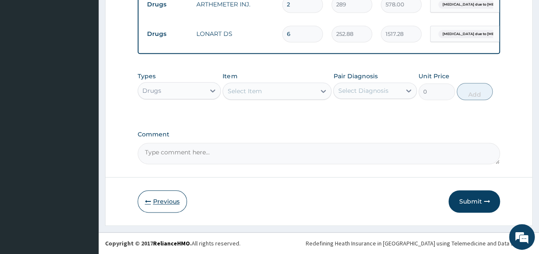
click at [165, 200] on button "Previous" at bounding box center [162, 202] width 49 height 22
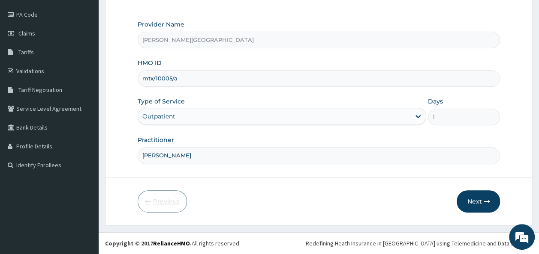
scroll to position [96, 0]
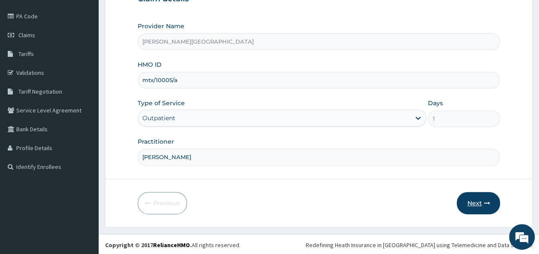
click at [482, 200] on button "Next" at bounding box center [477, 203] width 43 height 22
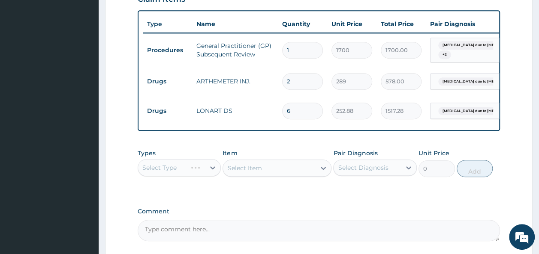
scroll to position [325, 0]
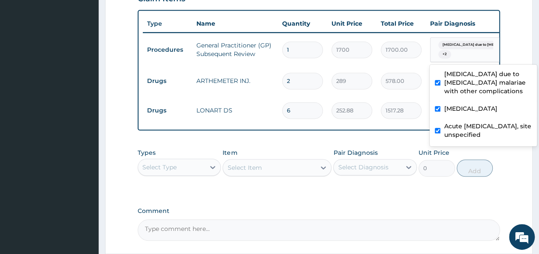
click at [464, 45] on span "Malaria due to Plasmodium mala..." at bounding box center [486, 45] width 97 height 9
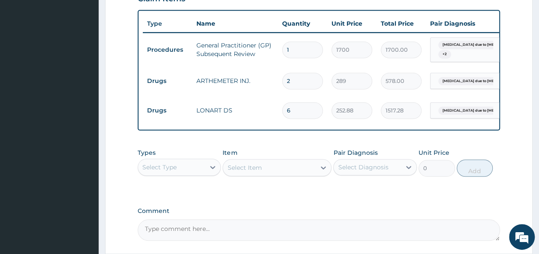
scroll to position [407, 0]
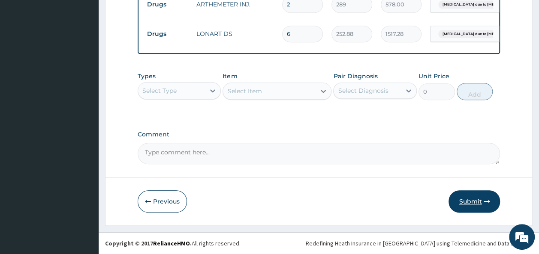
click at [474, 200] on button "Submit" at bounding box center [473, 202] width 51 height 22
click at [473, 200] on button "Submit" at bounding box center [473, 202] width 51 height 22
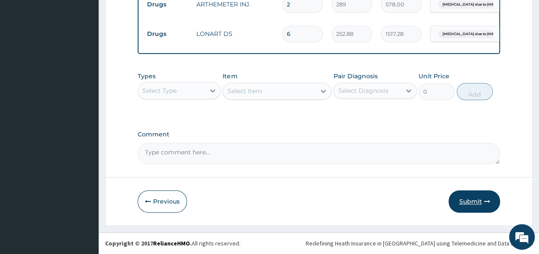
click at [473, 200] on button "Submit" at bounding box center [473, 202] width 51 height 22
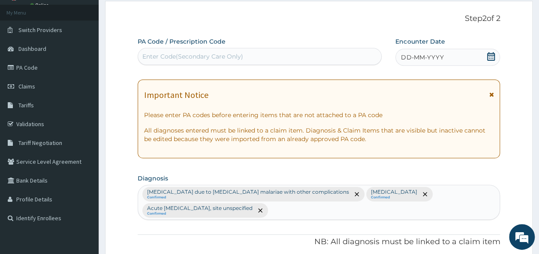
scroll to position [24, 0]
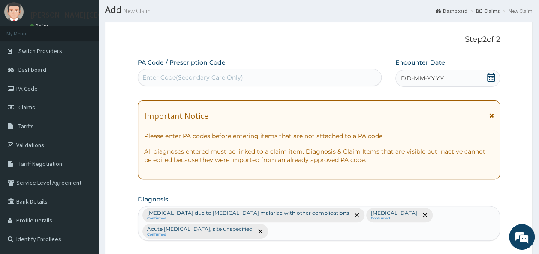
click at [491, 78] on icon at bounding box center [491, 77] width 8 height 9
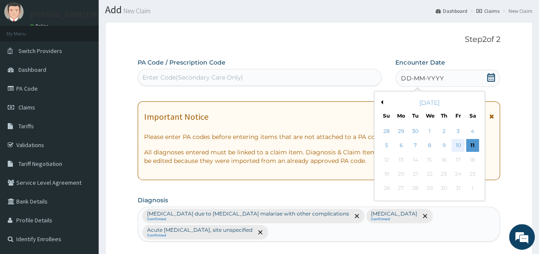
click at [457, 145] on div "10" at bounding box center [457, 146] width 13 height 13
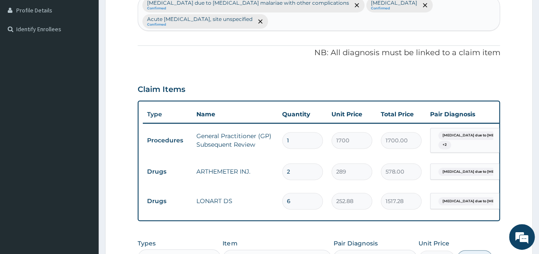
scroll to position [407, 0]
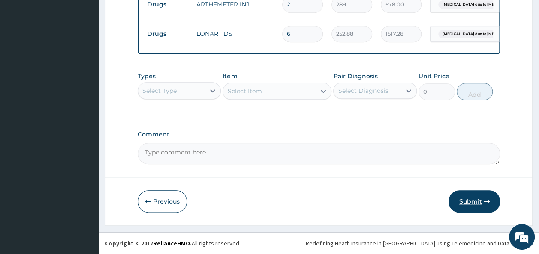
click at [473, 207] on button "Submit" at bounding box center [473, 202] width 51 height 22
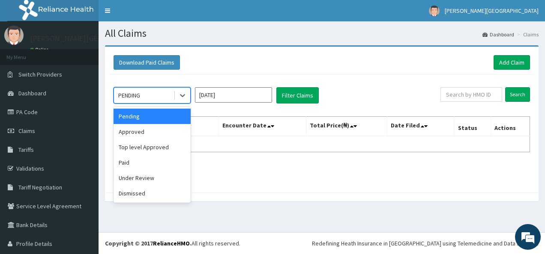
click at [156, 118] on div "Pending" at bounding box center [152, 116] width 77 height 15
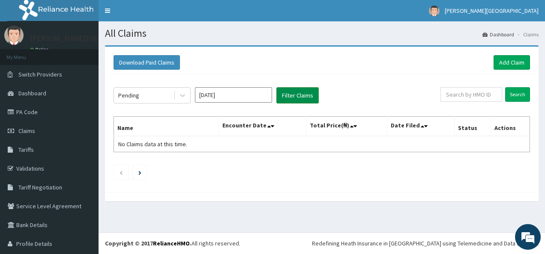
click at [294, 98] on button "Filter Claims" at bounding box center [297, 95] width 42 height 16
click at [307, 96] on button "Filter Claims" at bounding box center [297, 95] width 42 height 16
click at [463, 96] on input "text" at bounding box center [471, 94] width 62 height 15
type input "mtx/10005/a"
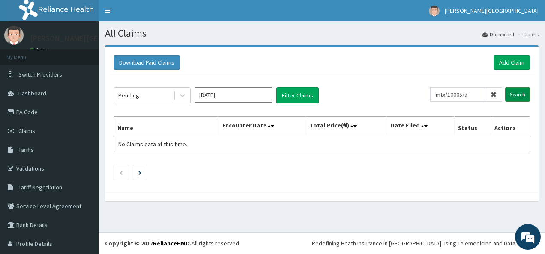
click at [508, 97] on input "Search" at bounding box center [517, 94] width 25 height 15
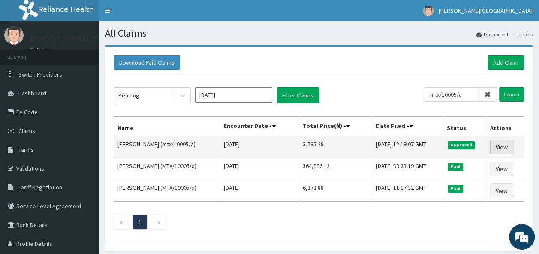
click at [507, 147] on link "View" at bounding box center [501, 147] width 23 height 15
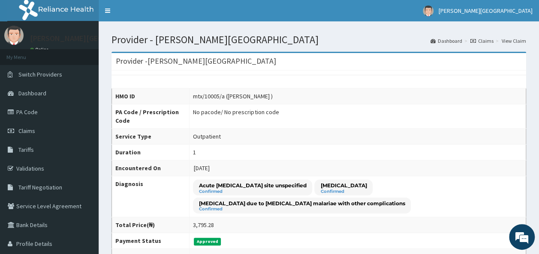
click at [512, 39] on link "View Claim" at bounding box center [513, 40] width 24 height 7
click at [482, 40] on link "Claims" at bounding box center [481, 40] width 23 height 7
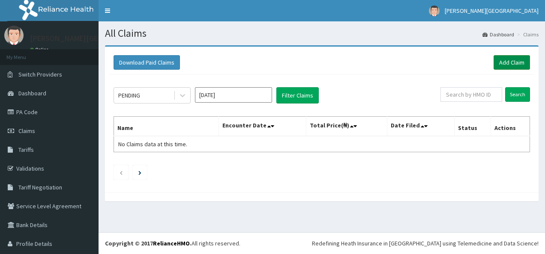
click at [514, 64] on link "Add Claim" at bounding box center [512, 62] width 36 height 15
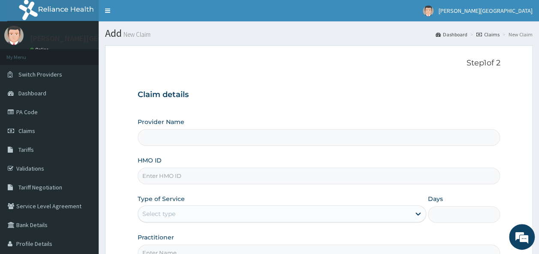
click at [316, 180] on input "HMO ID" at bounding box center [319, 176] width 362 height 17
type input "mtx"
type input "[PERSON_NAME][GEOGRAPHIC_DATA]"
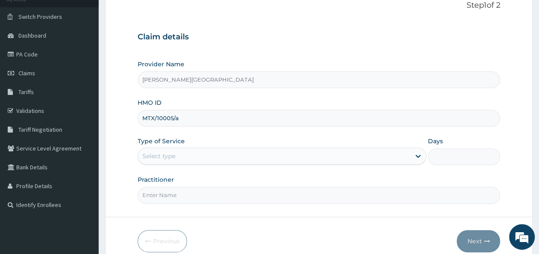
scroll to position [60, 0]
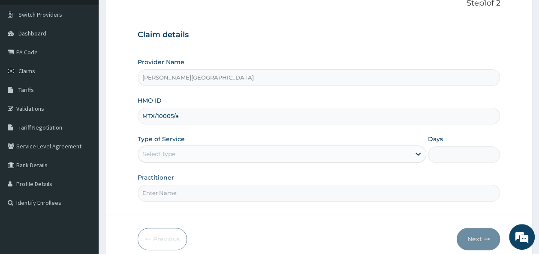
type input "MTX/10005/a"
click at [344, 155] on div "Select type" at bounding box center [274, 154] width 272 height 14
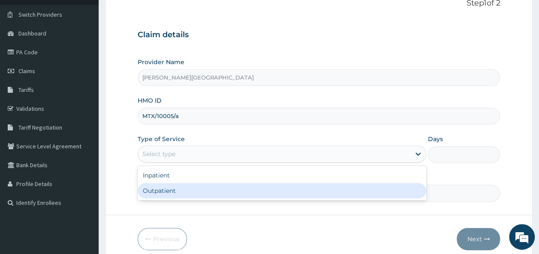
click at [290, 191] on div "Outpatient" at bounding box center [282, 190] width 288 height 15
type input "1"
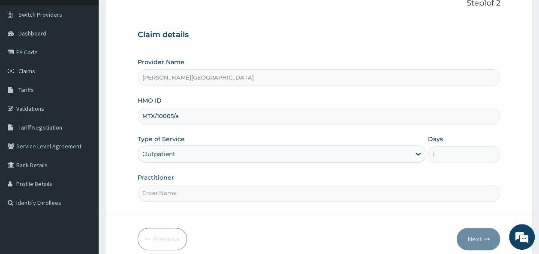
click at [367, 163] on div "option Outpatient, selected. Select is focused ,type to refine list, press Down…" at bounding box center [282, 154] width 288 height 17
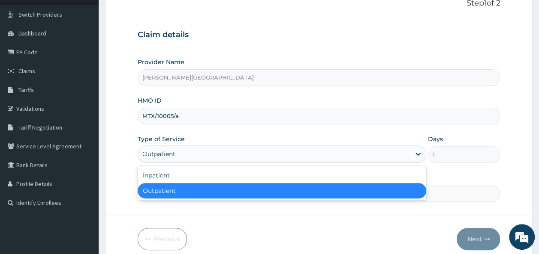
click at [317, 194] on div "Outpatient" at bounding box center [282, 190] width 288 height 15
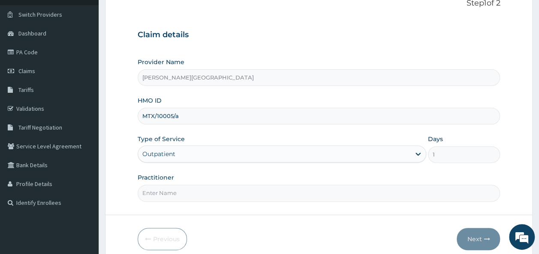
scroll to position [96, 0]
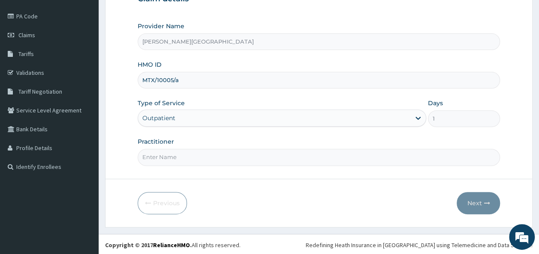
click at [314, 157] on input "Practitioner" at bounding box center [319, 157] width 362 height 17
type input "Dr. Chike"
click at [470, 195] on button "Next" at bounding box center [477, 203] width 43 height 22
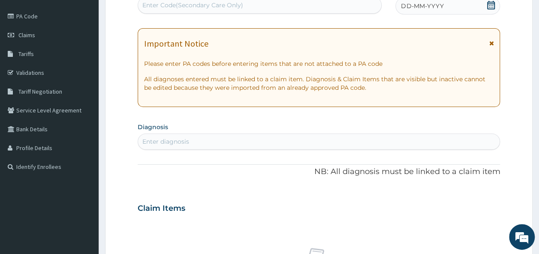
click at [489, 6] on icon at bounding box center [490, 5] width 9 height 9
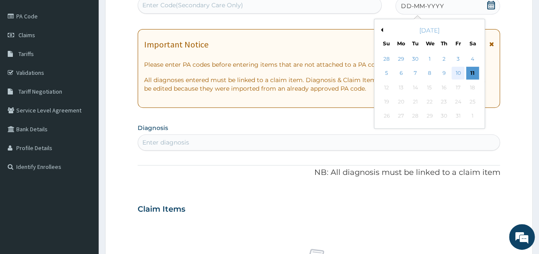
click at [459, 75] on div "10" at bounding box center [457, 73] width 13 height 13
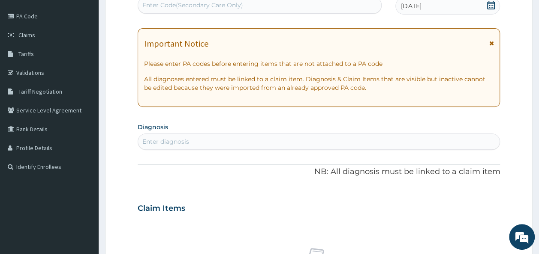
click at [243, 143] on div "Enter diagnosis" at bounding box center [319, 142] width 362 height 14
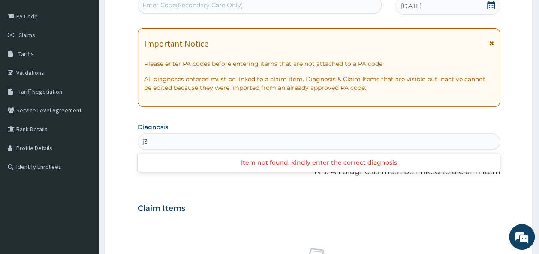
type input "j"
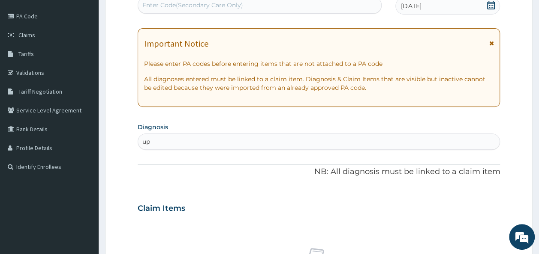
type input "u"
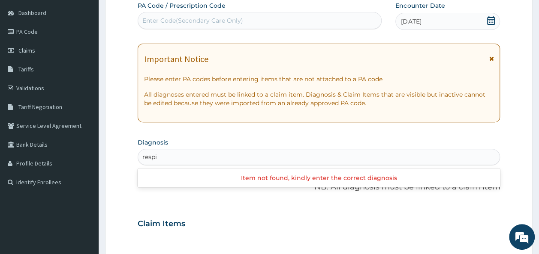
scroll to position [93, 0]
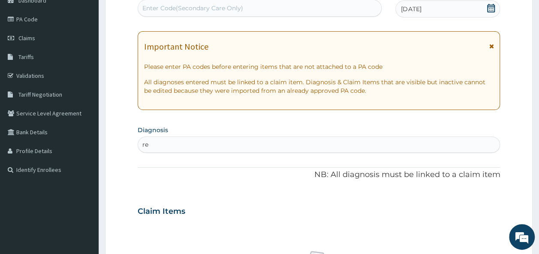
type input "r"
type input "upper"
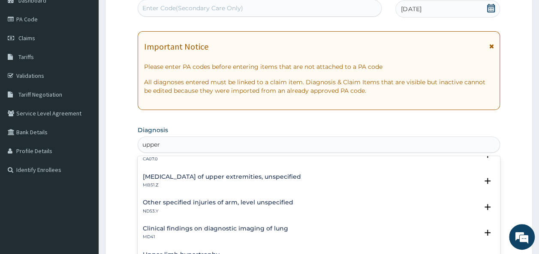
scroll to position [0, 0]
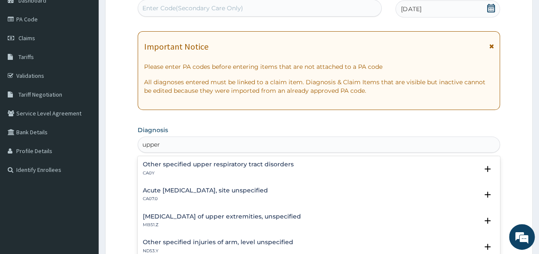
click at [268, 192] on h4 "Acute upper respiratory infection, site unspecified" at bounding box center [205, 191] width 125 height 6
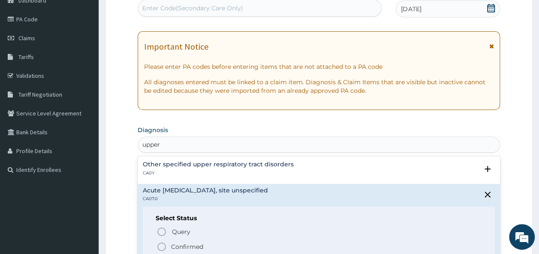
click at [176, 242] on span "Confirmed" at bounding box center [319, 247] width 326 height 10
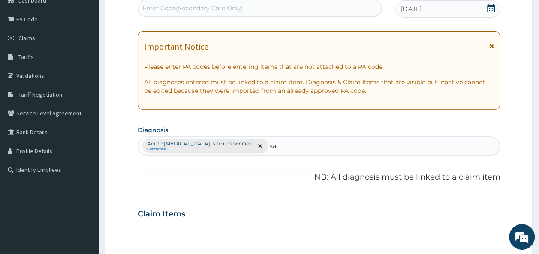
type input "s"
type input "e"
type input "s"
type input "p"
type input "m"
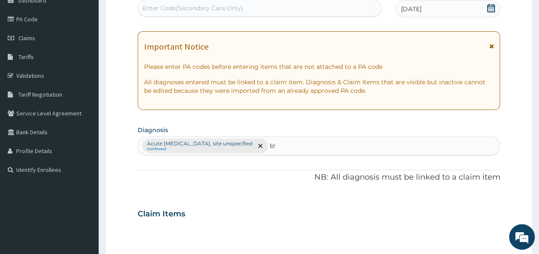
type input "b"
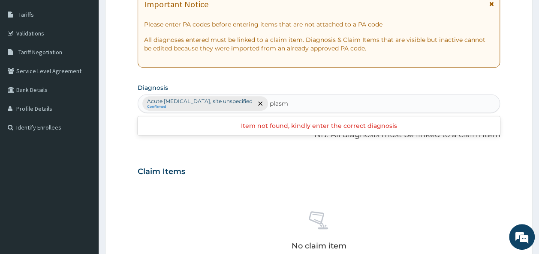
scroll to position [131, 0]
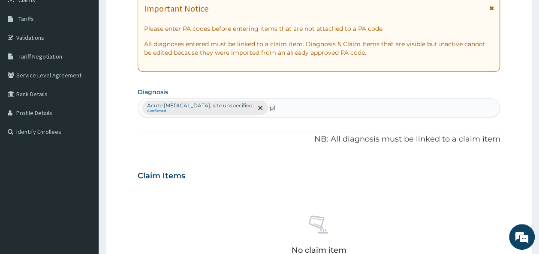
type input "p"
type input "m"
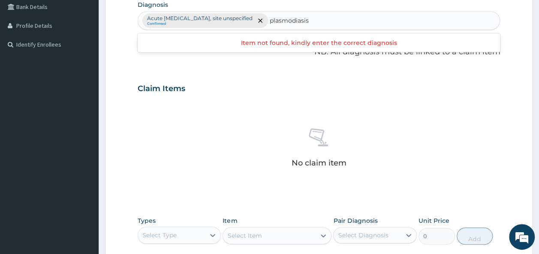
scroll to position [213, 0]
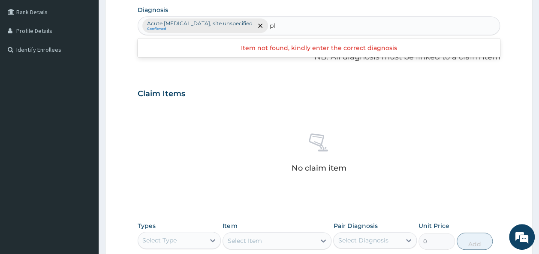
type input "p"
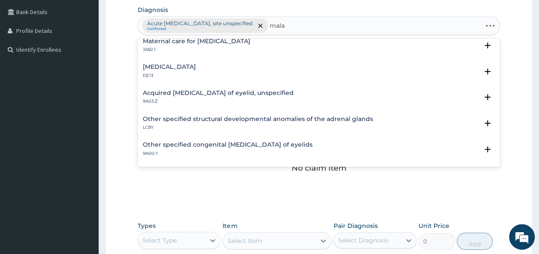
scroll to position [1105, 0]
type input "malaria"
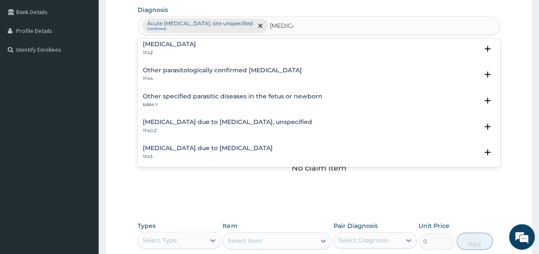
scroll to position [0, 0]
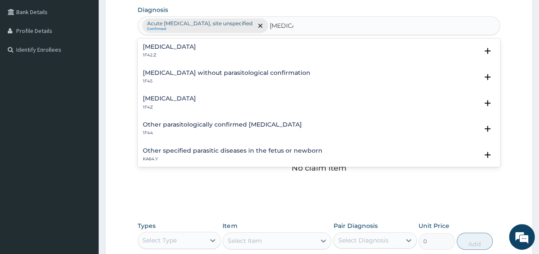
click at [196, 51] on div "Plasmodium malariae malaria without complication 1F42.Z" at bounding box center [169, 51] width 53 height 15
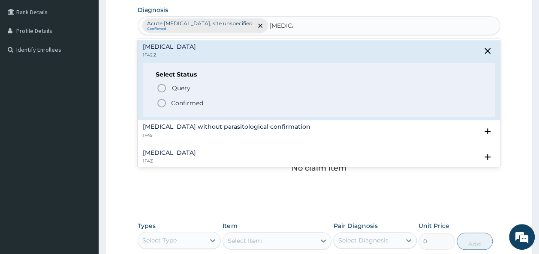
click at [199, 99] on p "Confirmed" at bounding box center [187, 103] width 32 height 9
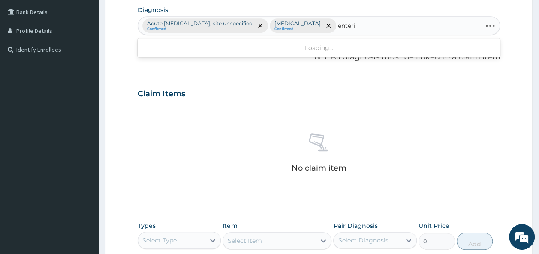
type input "enteric"
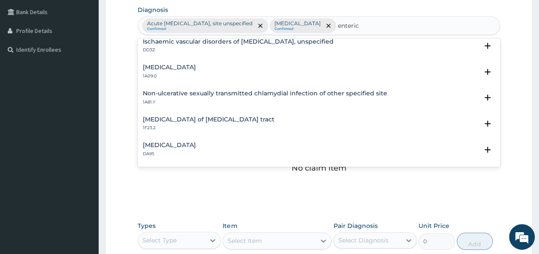
scroll to position [110, 0]
click at [235, 75] on div "Salmonella enteritis 1A09.0" at bounding box center [319, 71] width 352 height 15
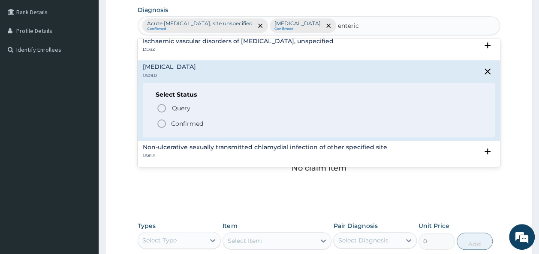
click at [180, 123] on p "Confirmed" at bounding box center [187, 124] width 32 height 9
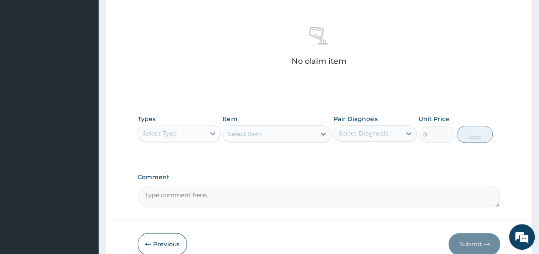
scroll to position [378, 0]
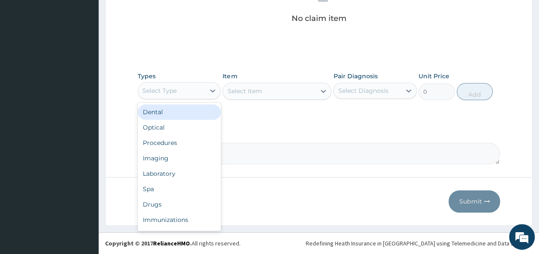
click at [203, 94] on div "Select Type" at bounding box center [171, 91] width 67 height 14
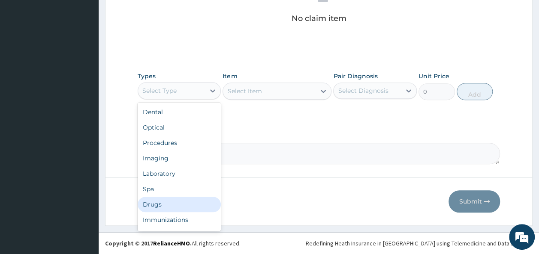
click at [159, 210] on div "Drugs" at bounding box center [180, 204] width 84 height 15
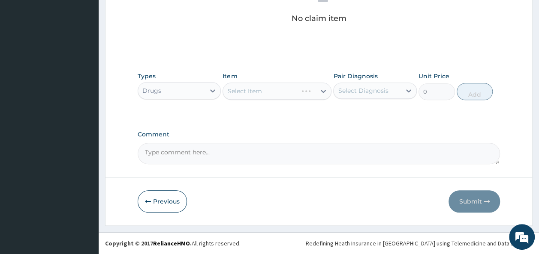
click at [298, 87] on div "Select Item" at bounding box center [276, 91] width 109 height 17
click at [297, 88] on div "Select Item" at bounding box center [276, 91] width 109 height 17
click at [320, 91] on div "Select Item" at bounding box center [276, 91] width 109 height 17
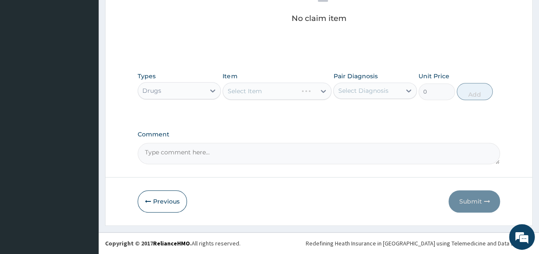
click at [320, 91] on div "Select Item" at bounding box center [276, 91] width 109 height 17
click at [204, 91] on div "Drugs" at bounding box center [171, 91] width 67 height 14
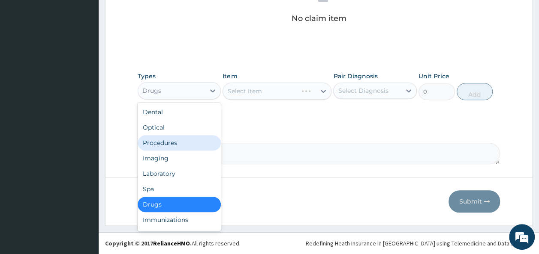
click at [165, 142] on div "Procedures" at bounding box center [180, 142] width 84 height 15
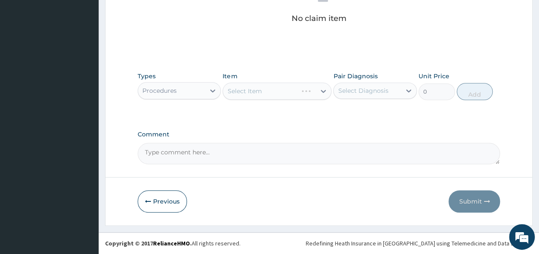
click at [325, 89] on div "Select Item" at bounding box center [276, 91] width 109 height 17
click at [321, 91] on div "Select Item" at bounding box center [276, 91] width 109 height 17
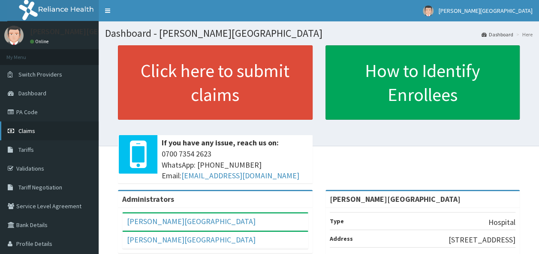
click at [22, 132] on span "Claims" at bounding box center [26, 131] width 17 height 8
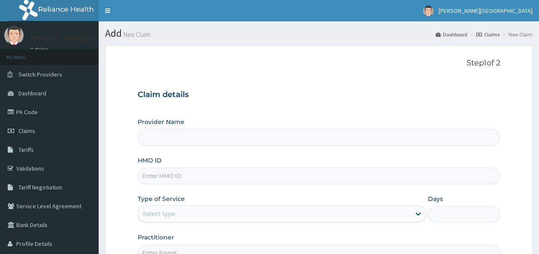
click at [206, 177] on input "HMO ID" at bounding box center [319, 176] width 362 height 17
type input "[PERSON_NAME][GEOGRAPHIC_DATA]"
type input "mtx/10005/a"
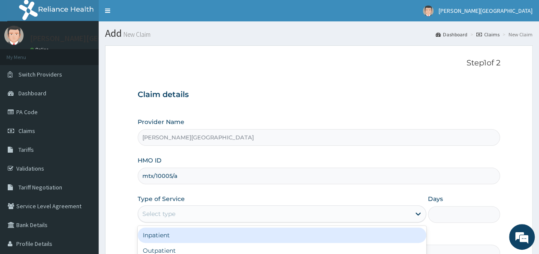
click at [295, 216] on div "Select type" at bounding box center [274, 214] width 272 height 14
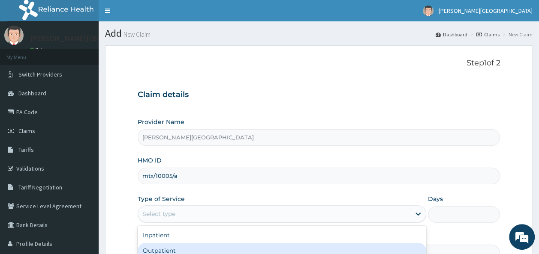
click at [248, 251] on div "Outpatient" at bounding box center [282, 250] width 288 height 15
type input "1"
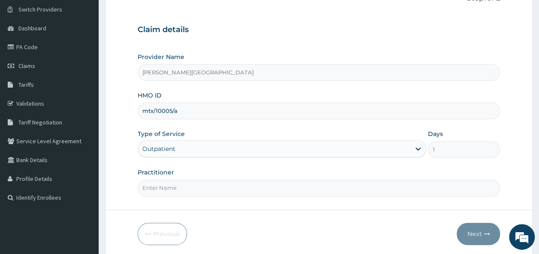
scroll to position [66, 0]
click at [229, 188] on input "Practitioner" at bounding box center [319, 187] width 362 height 17
type input "[PERSON_NAME]"
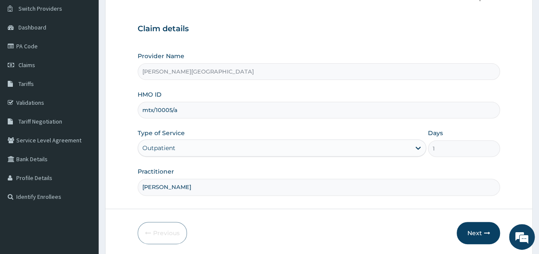
drag, startPoint x: 204, startPoint y: 138, endPoint x: 205, endPoint y: 105, distance: 32.1
drag, startPoint x: 205, startPoint y: 105, endPoint x: 364, endPoint y: 171, distance: 172.3
click at [364, 171] on div "Practitioner [PERSON_NAME]" at bounding box center [319, 182] width 362 height 28
click at [480, 229] on button "Next" at bounding box center [477, 233] width 43 height 22
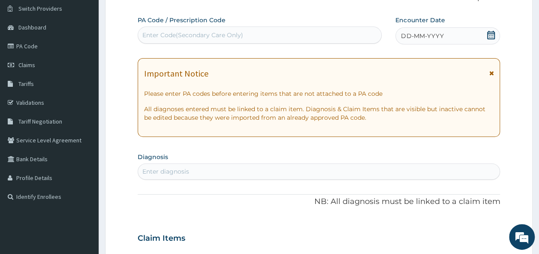
click at [492, 36] on icon at bounding box center [491, 35] width 8 height 9
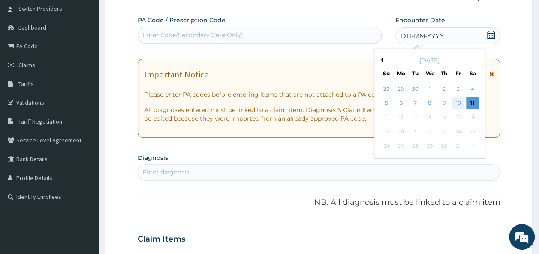
click at [457, 106] on div "10" at bounding box center [457, 103] width 13 height 13
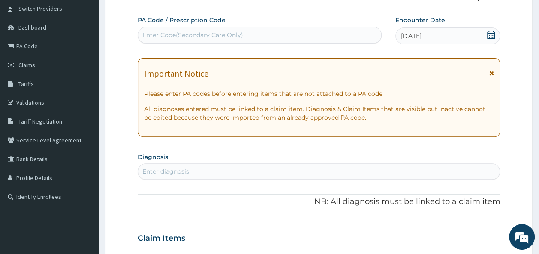
click at [209, 173] on div "Enter diagnosis" at bounding box center [319, 172] width 362 height 14
type input "m"
type input "p"
type input "u"
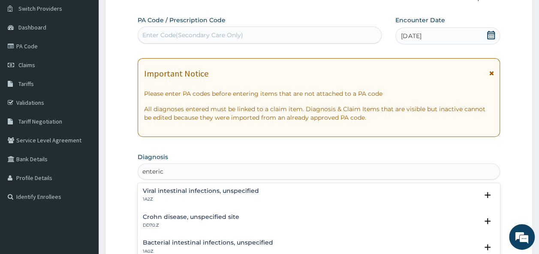
scroll to position [31, 0]
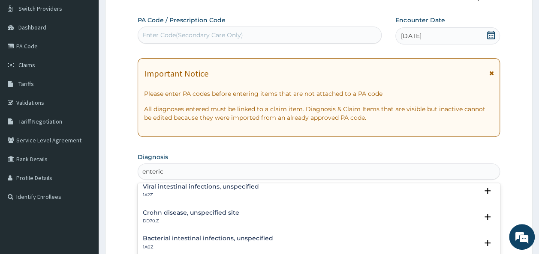
type input "enteric"
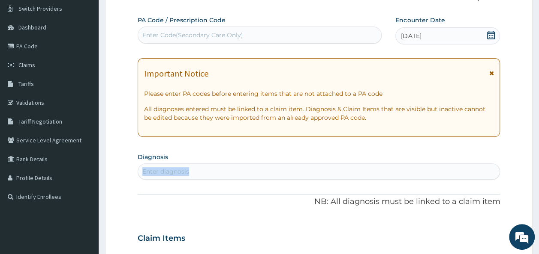
drag, startPoint x: 298, startPoint y: 155, endPoint x: 293, endPoint y: 180, distance: 25.4
click at [293, 180] on div "PA Code / Prescription Code Enter Code(Secondary Care Only) Encounter Date 10-1…" at bounding box center [319, 237] width 362 height 443
drag, startPoint x: 293, startPoint y: 180, endPoint x: 257, endPoint y: 171, distance: 36.7
click at [257, 171] on div "Enter diagnosis" at bounding box center [319, 172] width 362 height 14
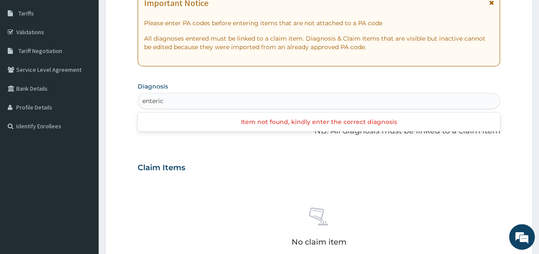
scroll to position [138, 0]
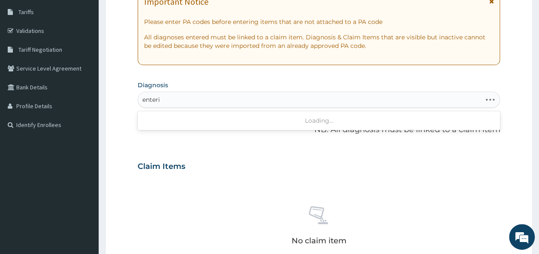
type input "enteric"
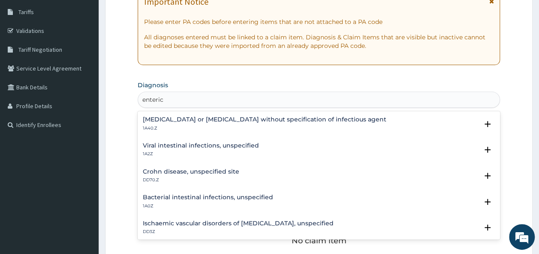
click at [195, 147] on h4 "Viral intestinal infections, unspecified" at bounding box center [201, 146] width 116 height 6
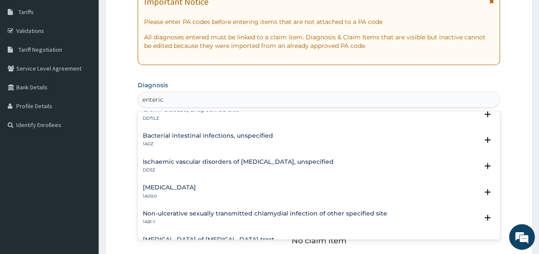
scroll to position [120, 0]
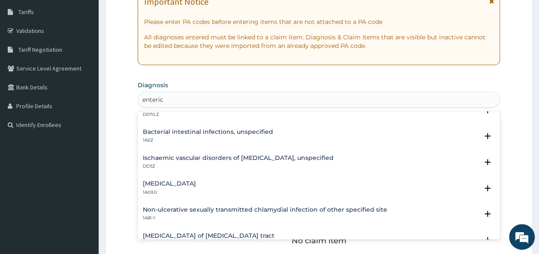
click at [170, 184] on h4 "Salmonella enteritis" at bounding box center [169, 184] width 53 height 6
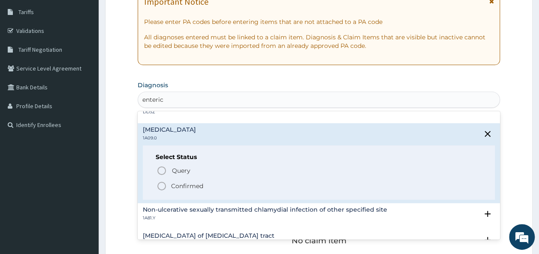
click at [179, 184] on p "Confirmed" at bounding box center [187, 186] width 32 height 9
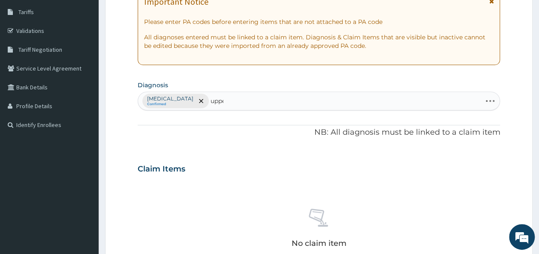
type input "upper"
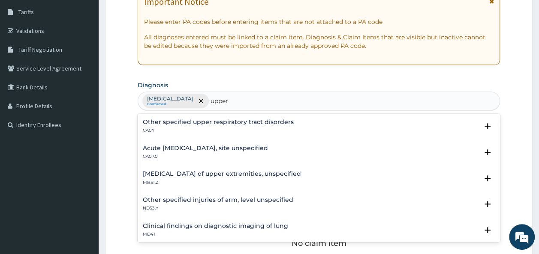
click at [205, 148] on h4 "Acute upper respiratory infection, site unspecified" at bounding box center [205, 148] width 125 height 6
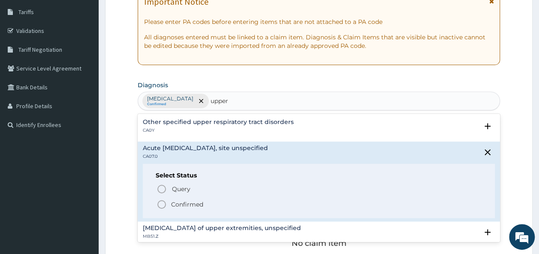
click at [177, 209] on span "Confirmed" at bounding box center [319, 205] width 326 height 10
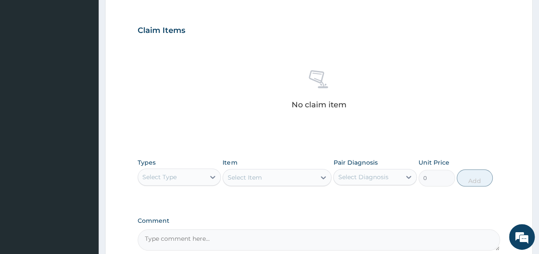
scroll to position [278, 0]
click at [200, 179] on div "Select Type" at bounding box center [171, 176] width 67 height 14
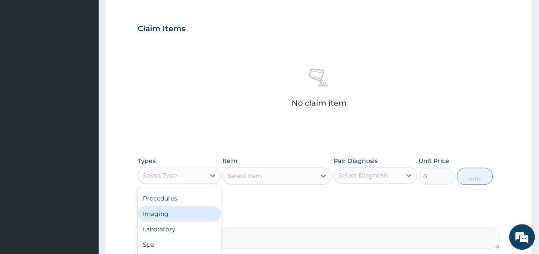
scroll to position [362, 0]
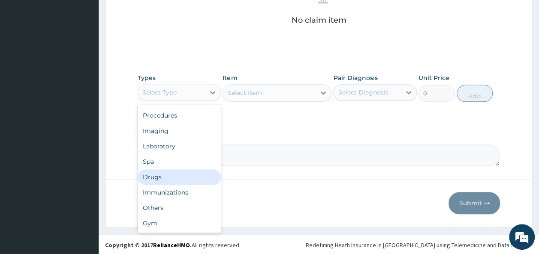
click at [171, 173] on div "Drugs" at bounding box center [180, 177] width 84 height 15
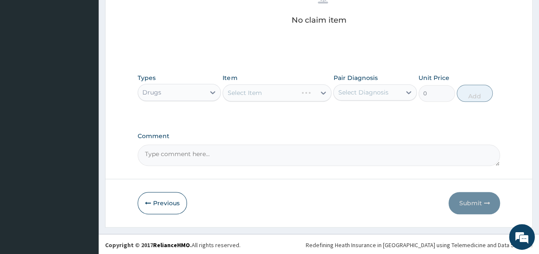
click at [303, 95] on div "Select Item" at bounding box center [276, 92] width 109 height 17
click at [320, 90] on div "Select Item" at bounding box center [276, 92] width 109 height 17
click at [323, 93] on div "Select Item" at bounding box center [276, 92] width 109 height 17
click at [323, 93] on icon at bounding box center [322, 93] width 5 height 3
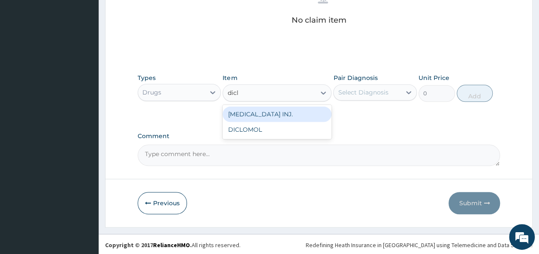
type input "diclo"
click at [260, 108] on div "DICLOFENAC INJ." at bounding box center [276, 114] width 109 height 15
type input "216.75"
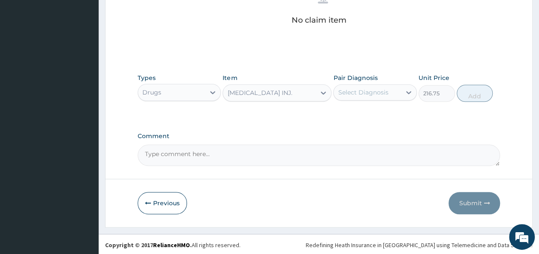
click at [367, 88] on div "Select Diagnosis" at bounding box center [363, 92] width 50 height 9
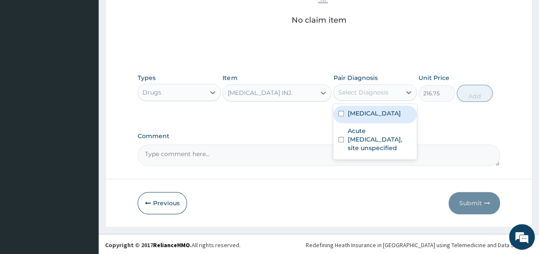
click at [368, 111] on label "Salmonella enteritis" at bounding box center [373, 113] width 53 height 9
checkbox input "true"
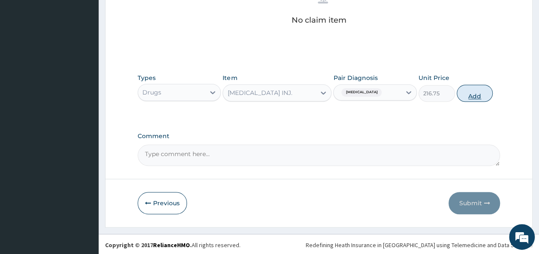
click at [483, 94] on button "Add" at bounding box center [474, 93] width 36 height 17
type input "0"
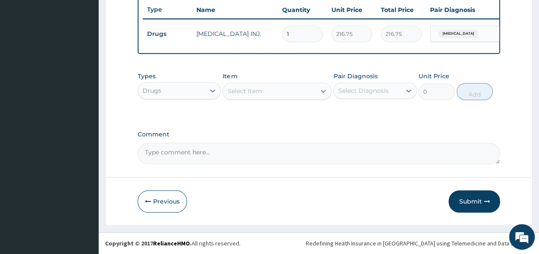
click at [318, 96] on div at bounding box center [322, 91] width 15 height 15
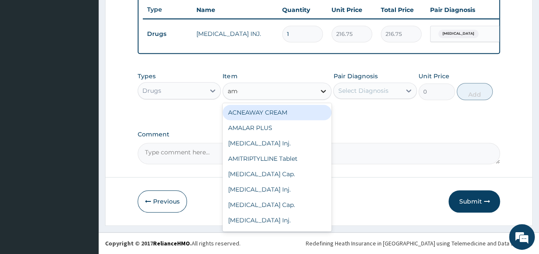
type input "amox"
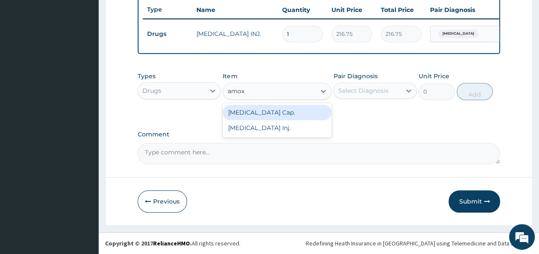
click at [272, 115] on div "AMOXIL Cap." at bounding box center [276, 112] width 109 height 15
type input "57.8"
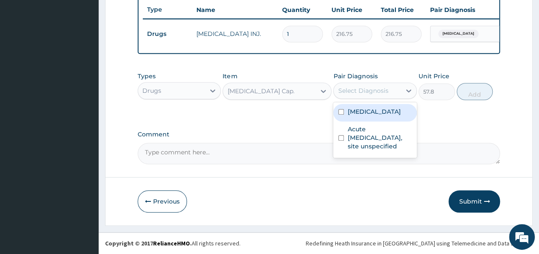
click at [360, 96] on div "Select Diagnosis" at bounding box center [366, 91] width 67 height 14
click at [366, 117] on div "Salmonella enteritis" at bounding box center [375, 113] width 84 height 18
checkbox input "true"
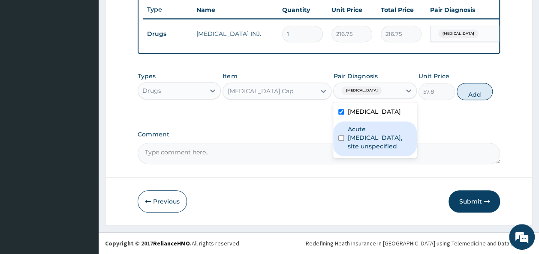
click at [397, 134] on label "Acute upper respiratory infection, site unspecified" at bounding box center [379, 138] width 64 height 26
checkbox input "true"
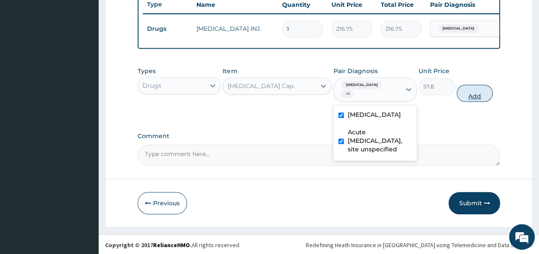
click at [470, 98] on button "Add" at bounding box center [474, 93] width 36 height 17
type input "0"
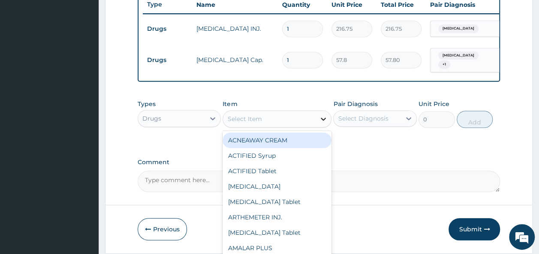
click at [321, 121] on icon at bounding box center [322, 119] width 5 height 3
type input "para"
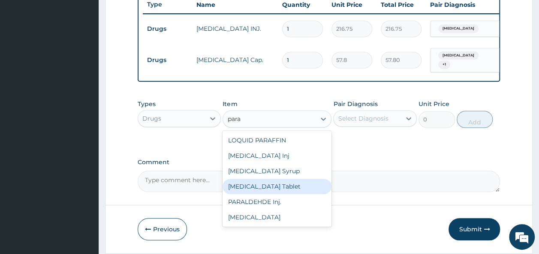
click at [284, 193] on div "PARACETAMOL Tablet" at bounding box center [276, 186] width 109 height 15
type input "38.25"
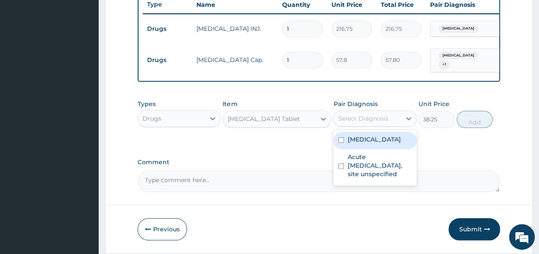
click at [392, 125] on div "Select Diagnosis" at bounding box center [366, 119] width 67 height 14
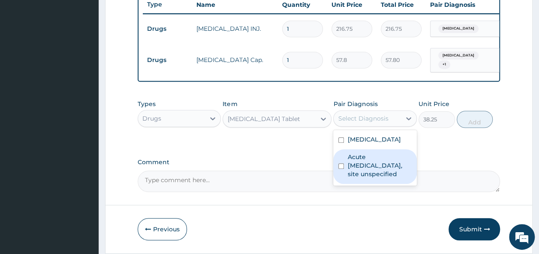
click at [371, 176] on label "Acute upper respiratory infection, site unspecified" at bounding box center [379, 166] width 64 height 26
checkbox input "true"
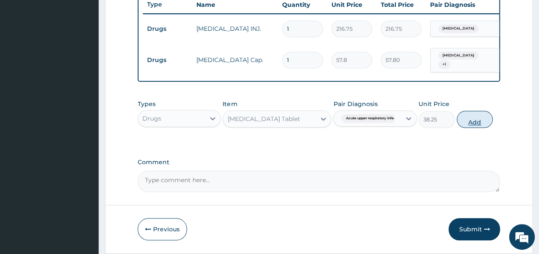
click at [473, 122] on button "Add" at bounding box center [474, 119] width 36 height 17
type input "0"
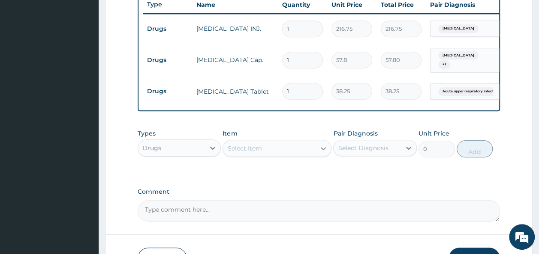
click at [318, 152] on div at bounding box center [322, 148] width 15 height 15
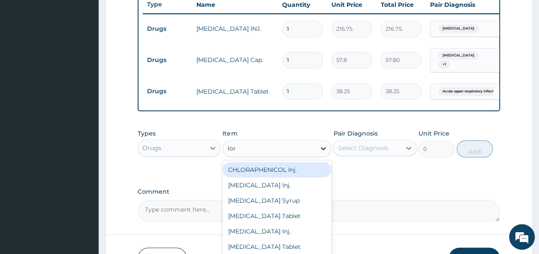
type input "lora"
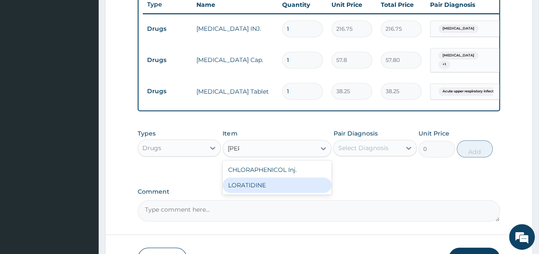
click at [236, 193] on div "LORATIDINE" at bounding box center [276, 185] width 109 height 15
type input "18.06"
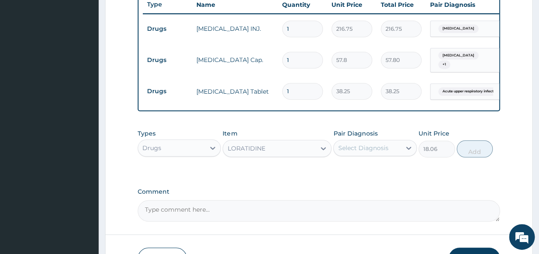
click at [399, 153] on div "Select Diagnosis" at bounding box center [366, 148] width 67 height 14
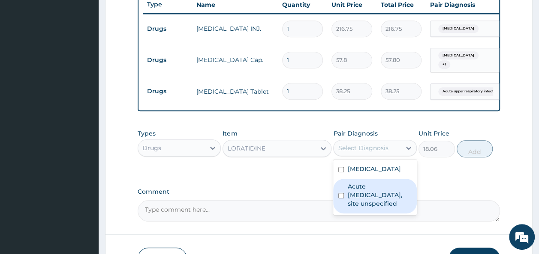
click at [389, 208] on label "Acute upper respiratory infection, site unspecified" at bounding box center [379, 196] width 64 height 26
checkbox input "true"
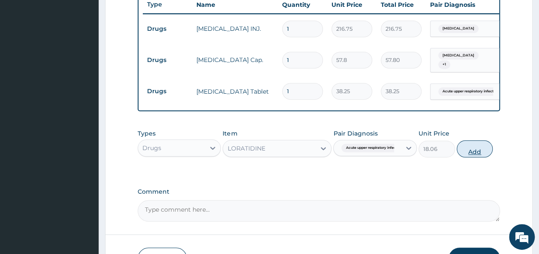
click at [476, 156] on button "Add" at bounding box center [474, 149] width 36 height 17
type input "0"
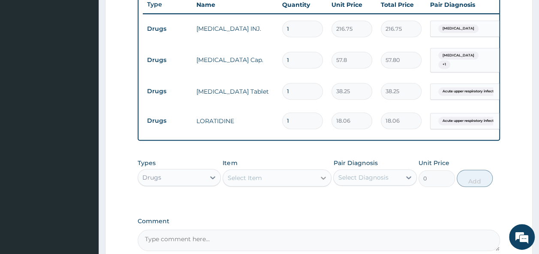
click at [317, 182] on div at bounding box center [322, 178] width 15 height 15
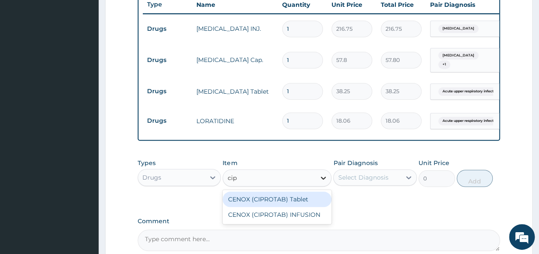
type input "cipro"
click at [286, 204] on div "CENOX (CIPROTAB) Tablet" at bounding box center [276, 199] width 109 height 15
type input "57.8"
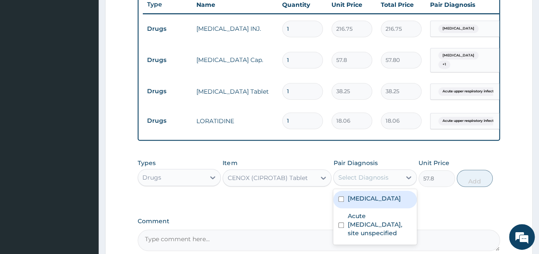
click at [395, 184] on div "Select Diagnosis" at bounding box center [366, 178] width 67 height 14
click at [384, 209] on div "Salmonella enteritis" at bounding box center [375, 200] width 84 height 18
checkbox input "true"
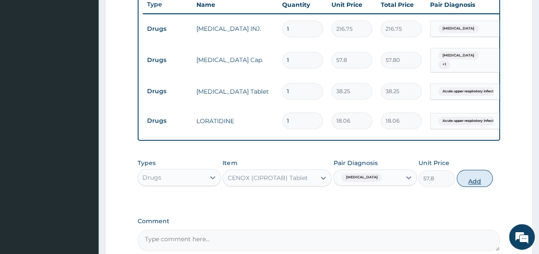
click at [480, 186] on button "Add" at bounding box center [474, 178] width 36 height 17
type input "0"
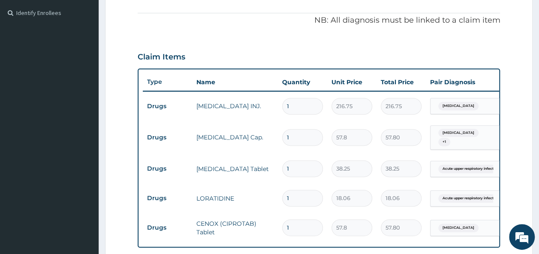
scroll to position [250, 0]
click at [302, 137] on input "1" at bounding box center [302, 138] width 41 height 17
type input "15"
type input "867.00"
type input "15"
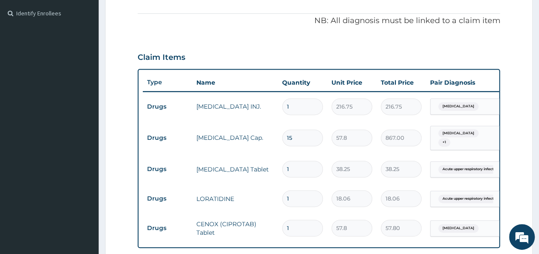
click at [299, 165] on input "1" at bounding box center [302, 169] width 41 height 17
type input "18"
type input "688.50"
type input "18"
click at [301, 202] on input "1" at bounding box center [302, 199] width 41 height 17
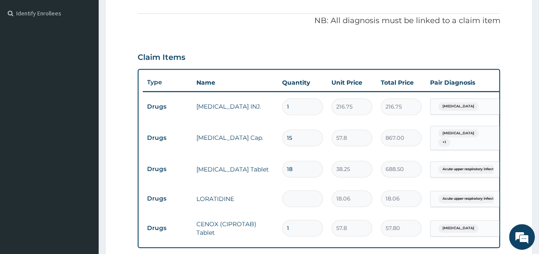
type input "0.00"
type input "5"
type input "90.30"
type input "5"
click at [297, 236] on td "1" at bounding box center [302, 228] width 49 height 25
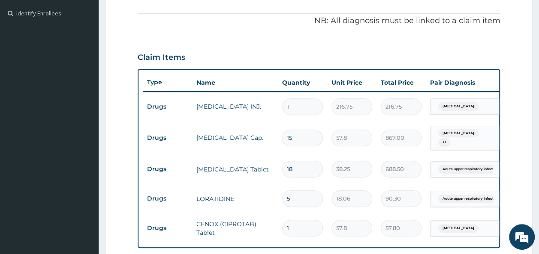
click at [297, 230] on input "1" at bounding box center [302, 228] width 41 height 17
type input "19"
type input "1098.20"
type input "1"
type input "57.80"
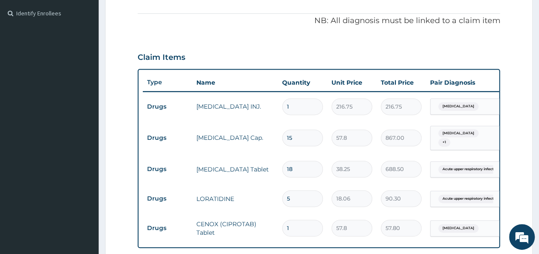
type input "10"
type input "578.00"
type input "9"
type input "520.20"
type input "8"
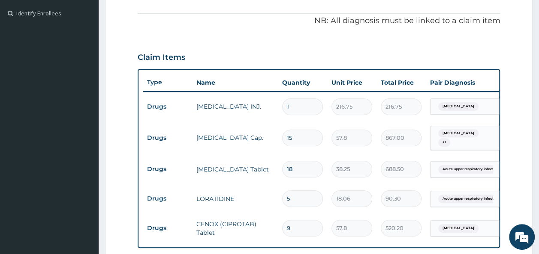
type input "462.40"
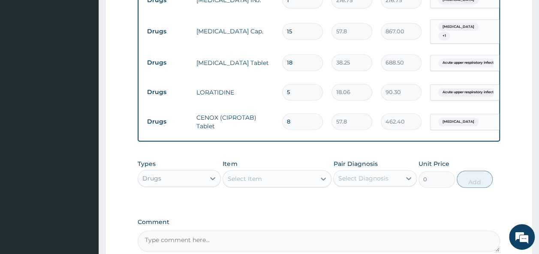
scroll to position [363, 0]
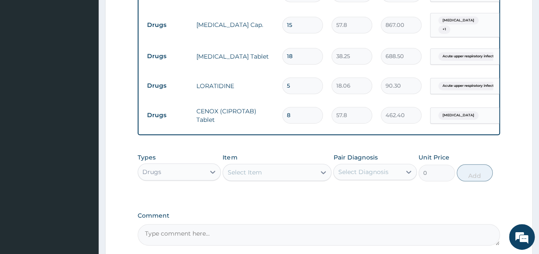
type input "8"
click at [197, 178] on div "Drugs" at bounding box center [171, 172] width 67 height 14
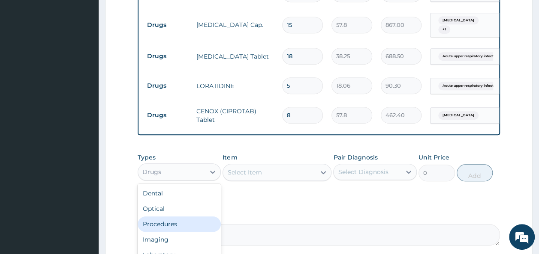
click at [170, 226] on div "Procedures" at bounding box center [180, 224] width 84 height 15
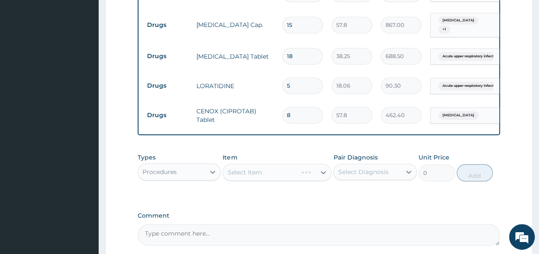
click at [310, 178] on div "Select Item" at bounding box center [276, 172] width 109 height 17
click at [323, 173] on div "Select Item" at bounding box center [276, 172] width 109 height 17
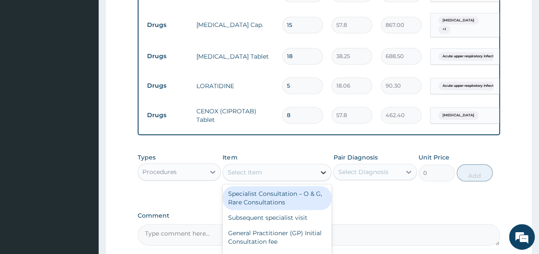
click at [321, 174] on icon at bounding box center [322, 172] width 5 height 3
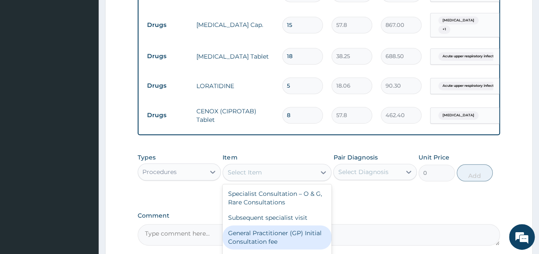
click at [297, 233] on div "General Practitioner (GP) Initial Consultation fee" at bounding box center [276, 238] width 109 height 24
type input "2975"
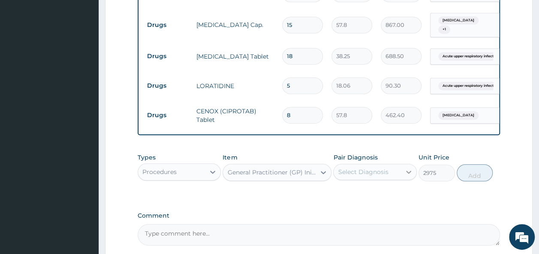
click at [403, 173] on div at bounding box center [408, 172] width 15 height 15
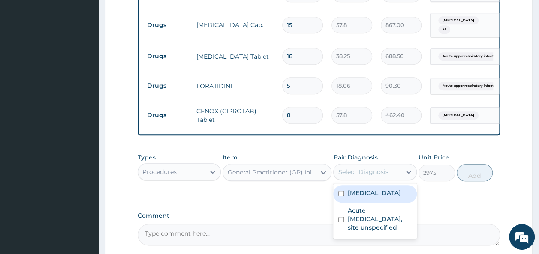
click at [380, 203] on div "Salmonella enteritis" at bounding box center [375, 194] width 84 height 18
checkbox input "true"
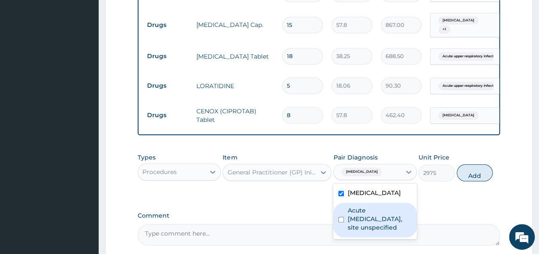
click at [384, 232] on label "Acute upper respiratory infection, site unspecified" at bounding box center [379, 219] width 64 height 26
checkbox input "true"
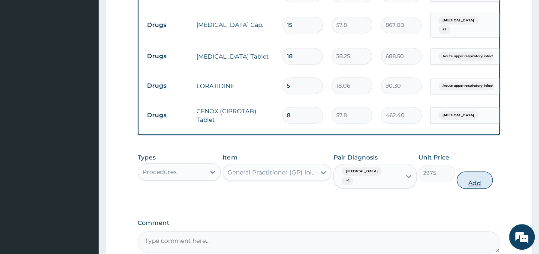
click at [478, 186] on button "Add" at bounding box center [474, 180] width 36 height 17
type input "0"
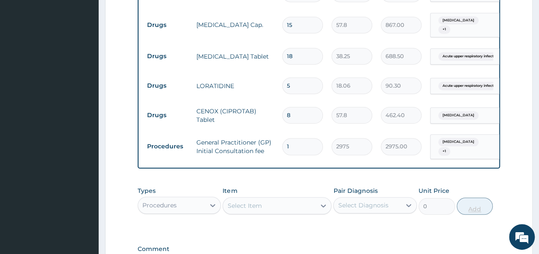
scroll to position [483, 0]
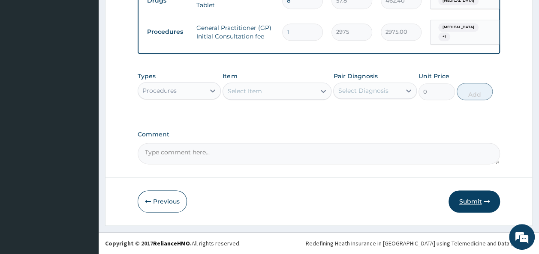
click at [474, 201] on button "Submit" at bounding box center [473, 202] width 51 height 22
